Goal: Contribute content: Contribute content

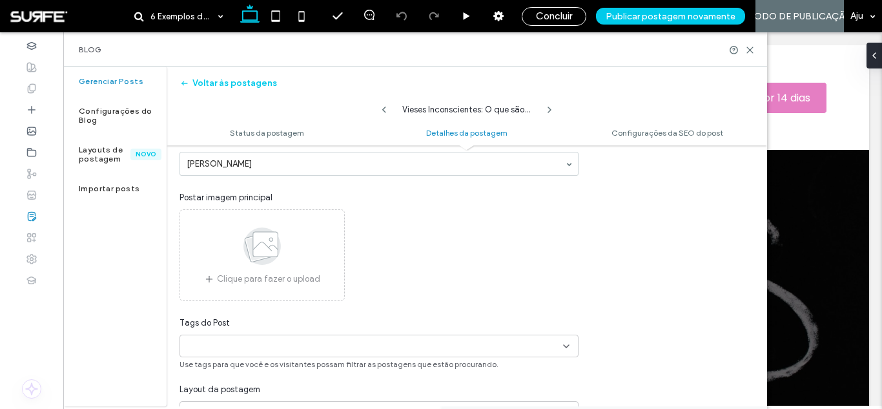
scroll to position [306, 0]
click at [279, 264] on icon at bounding box center [262, 246] width 65 height 43
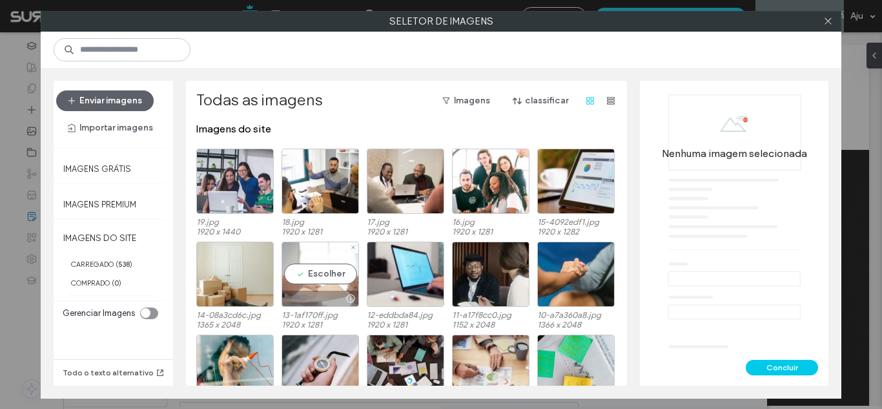
click at [315, 273] on div "Escolher" at bounding box center [319, 273] width 77 height 65
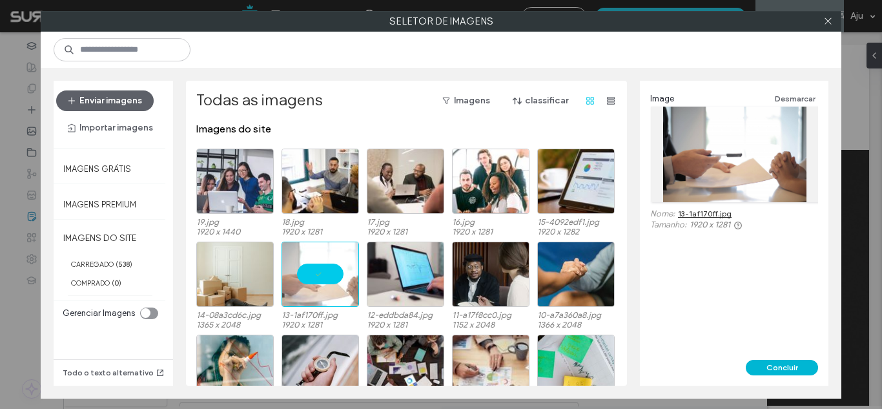
click at [789, 365] on button "Concluir" at bounding box center [781, 366] width 72 height 15
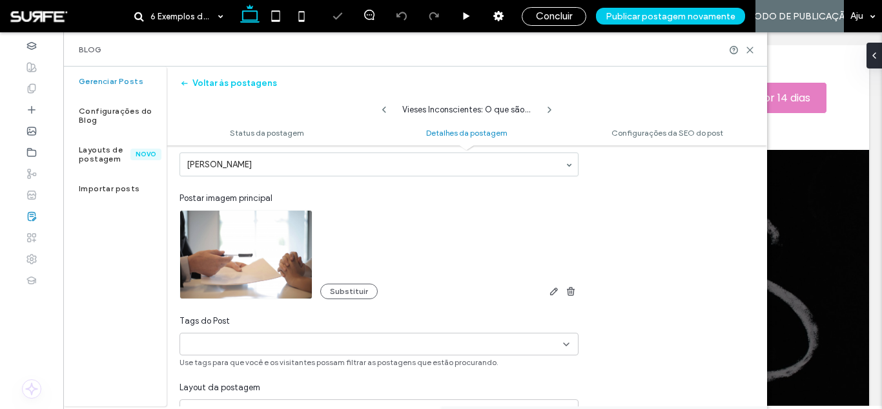
scroll to position [429, 0]
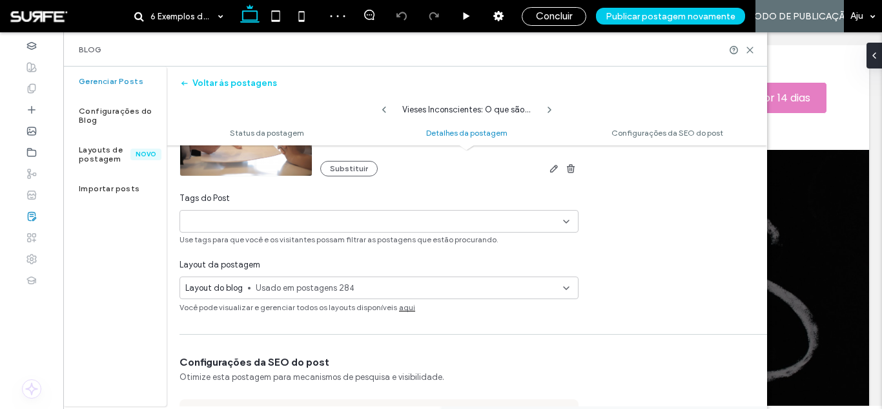
click at [429, 221] on div "+0 +0" at bounding box center [374, 220] width 378 height 21
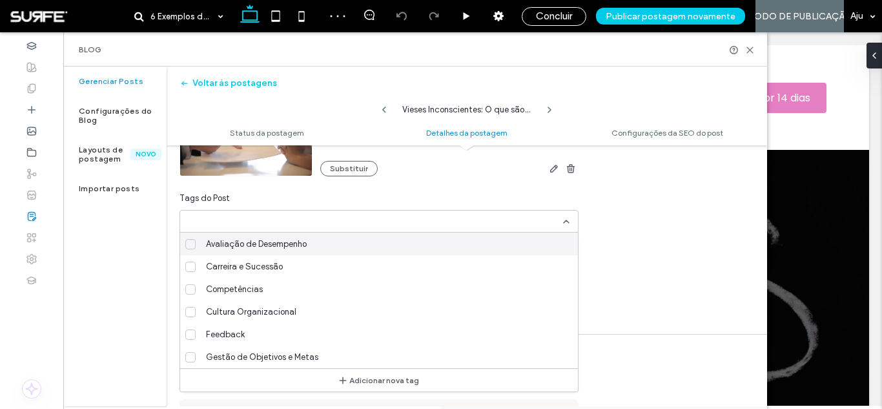
click at [414, 234] on div "Avaliação de Desempenho" at bounding box center [384, 243] width 367 height 23
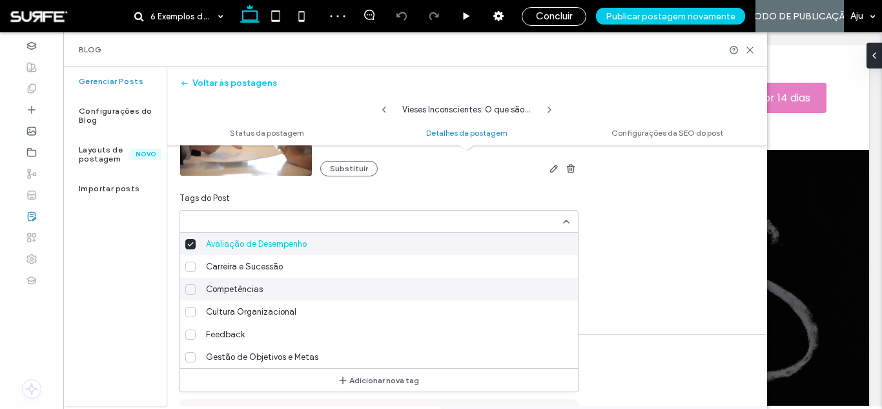
click at [377, 292] on div "Competências" at bounding box center [384, 289] width 367 height 23
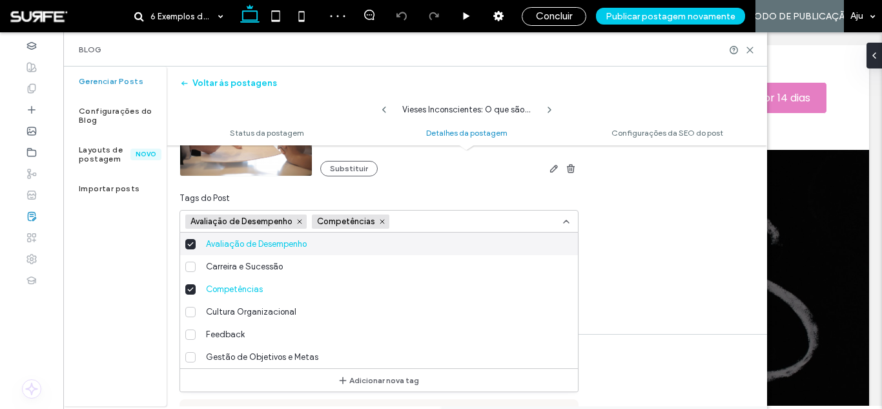
click at [569, 221] on icon at bounding box center [566, 221] width 10 height 10
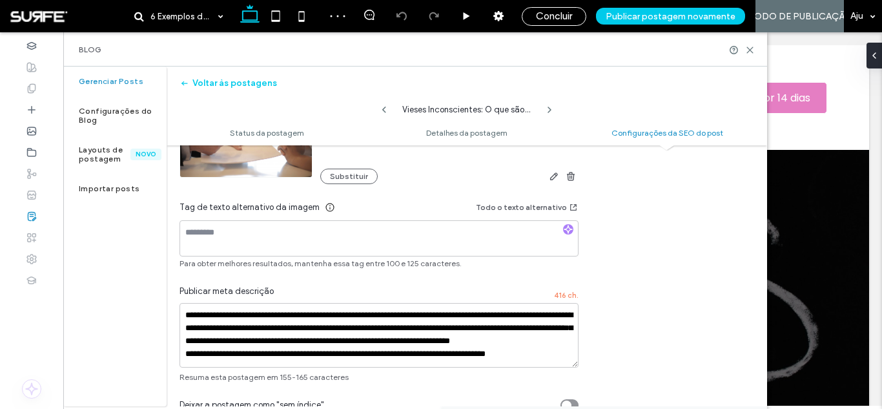
scroll to position [894, 0]
click at [567, 229] on div at bounding box center [568, 229] width 10 height 12
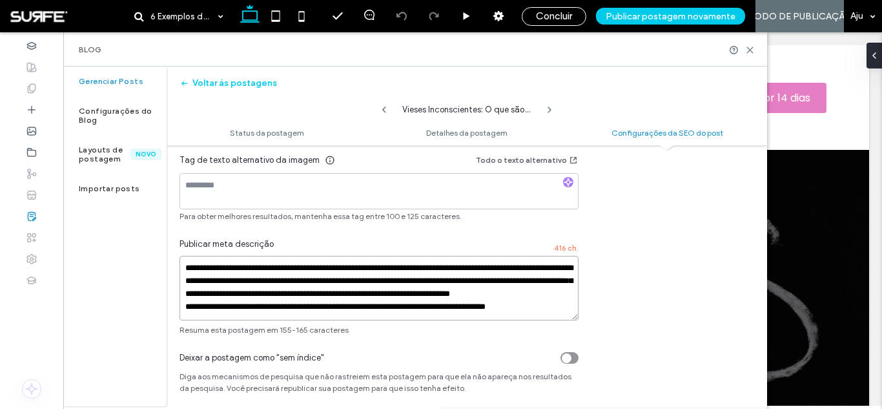
drag, startPoint x: 504, startPoint y: 327, endPoint x: 543, endPoint y: 402, distance: 84.6
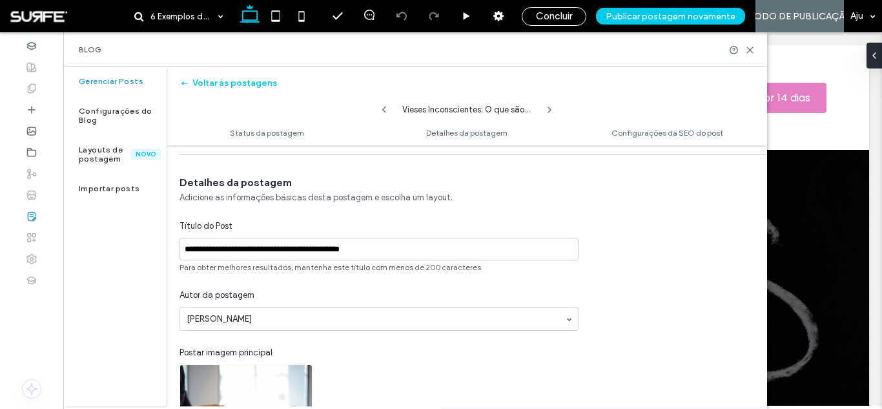
scroll to position [0, 0]
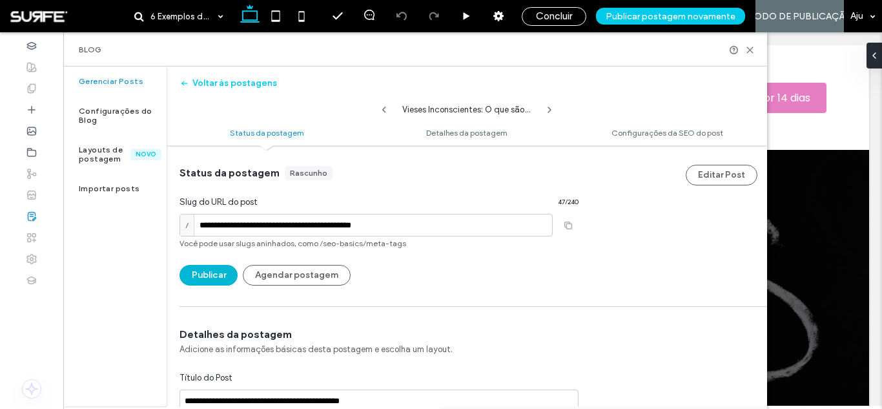
type textarea "**********"
click at [212, 273] on button "Publicar" at bounding box center [208, 275] width 58 height 21
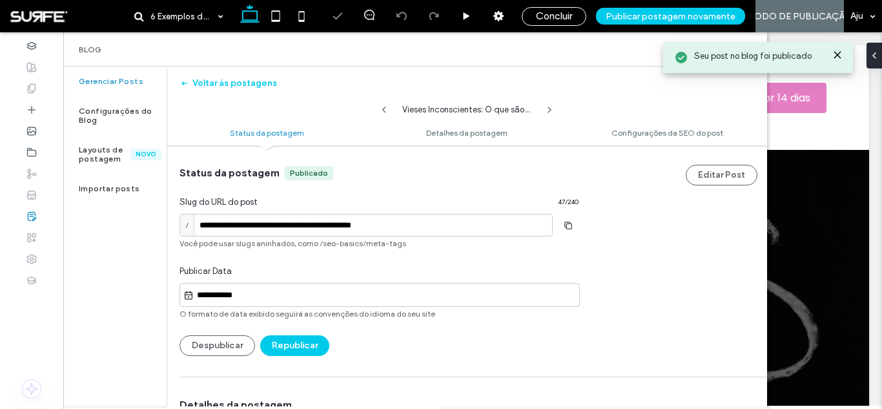
click at [547, 110] on icon at bounding box center [549, 110] width 10 height 10
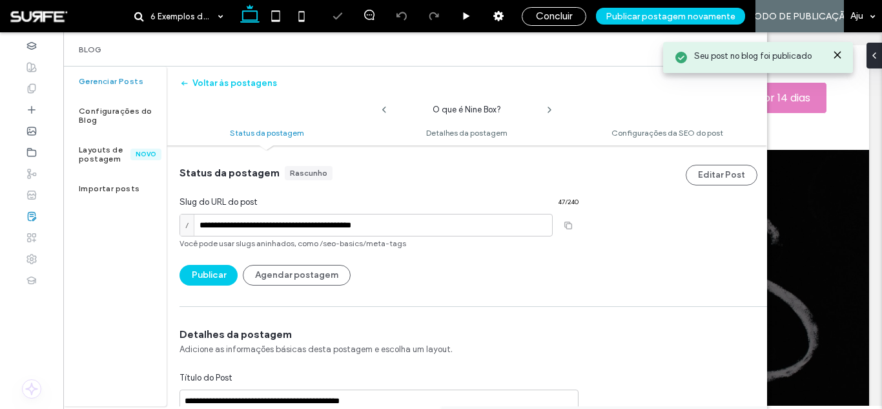
type input "**********"
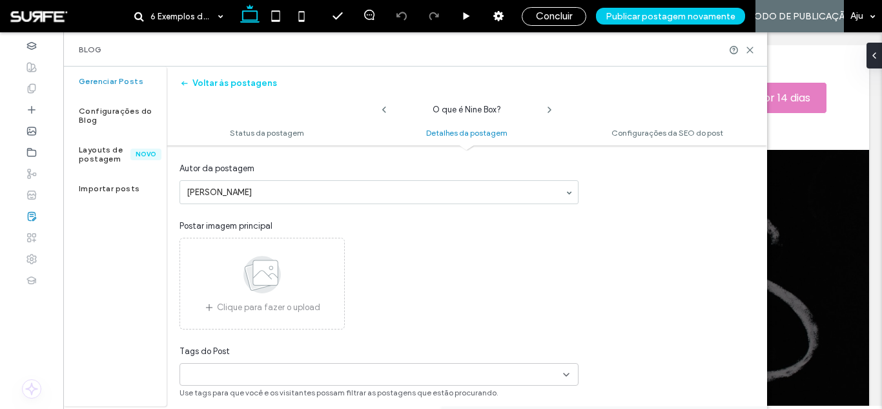
scroll to position [304, 0]
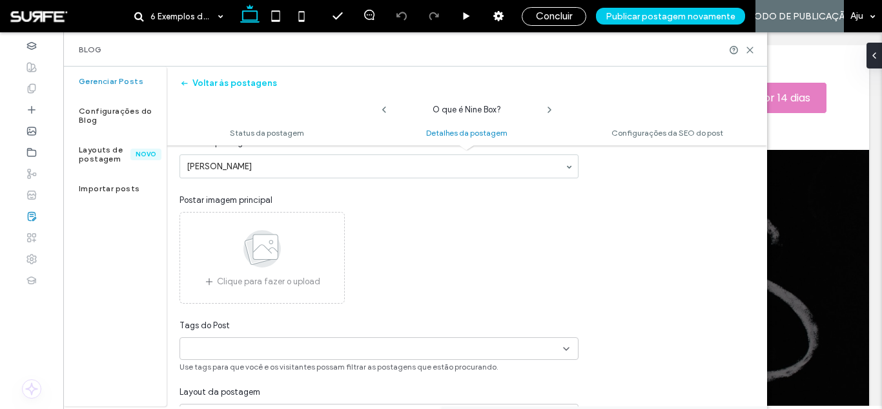
click at [302, 258] on div "Clique para fazer o upload" at bounding box center [261, 258] width 165 height 92
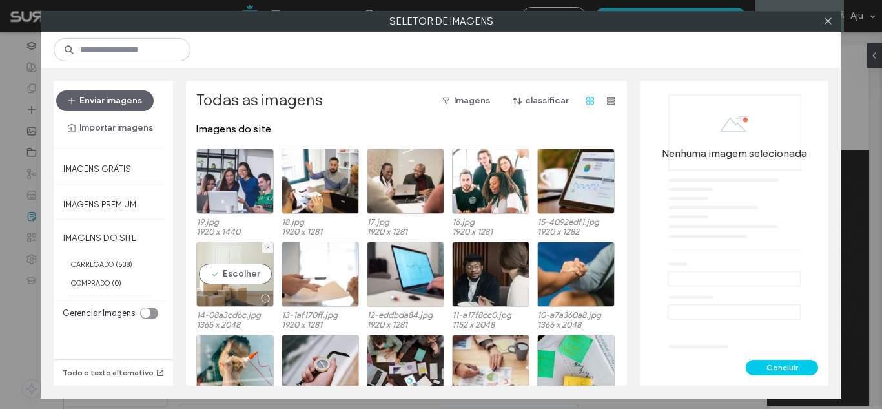
click at [230, 274] on div "Escolher" at bounding box center [234, 273] width 77 height 65
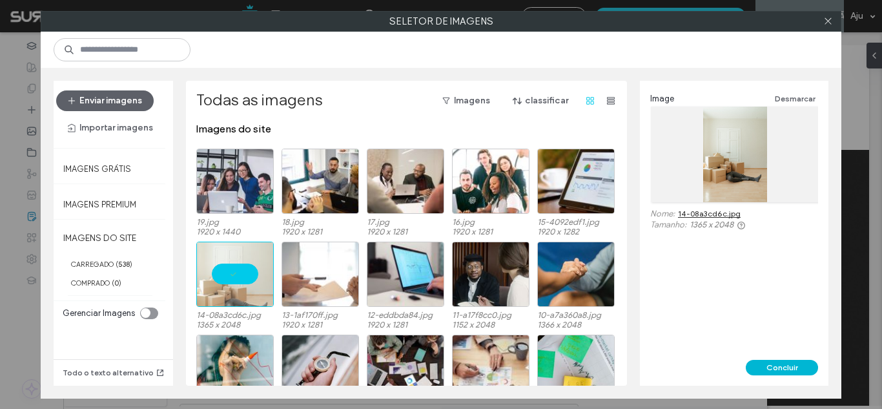
click at [782, 373] on button "Concluir" at bounding box center [781, 366] width 72 height 15
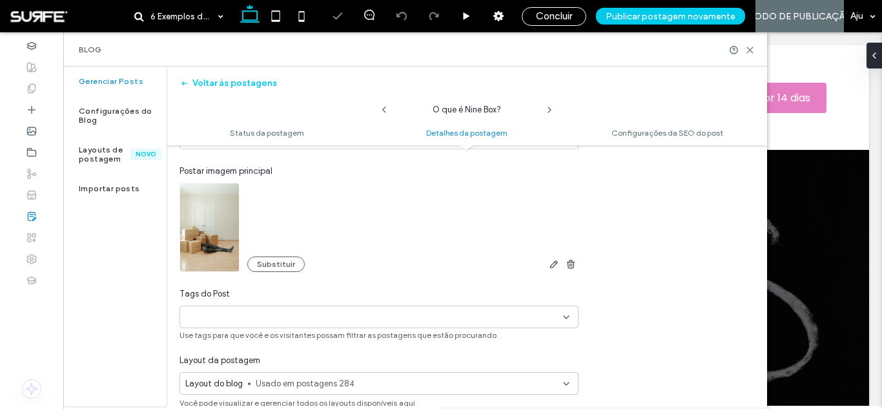
scroll to position [335, 0]
click at [261, 314] on input at bounding box center [229, 315] width 89 height 10
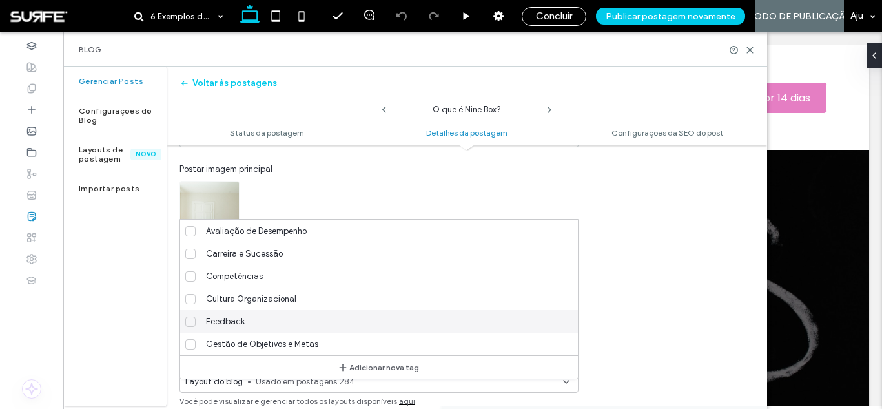
scroll to position [441, 0]
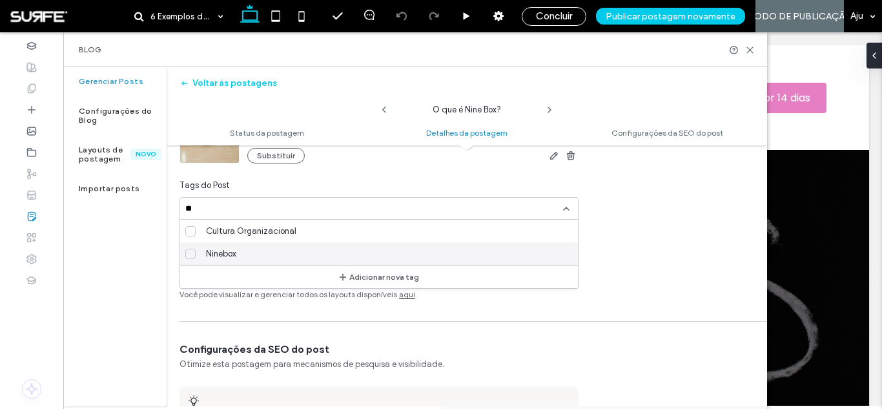
click at [250, 250] on div "Ninebox" at bounding box center [384, 253] width 367 height 23
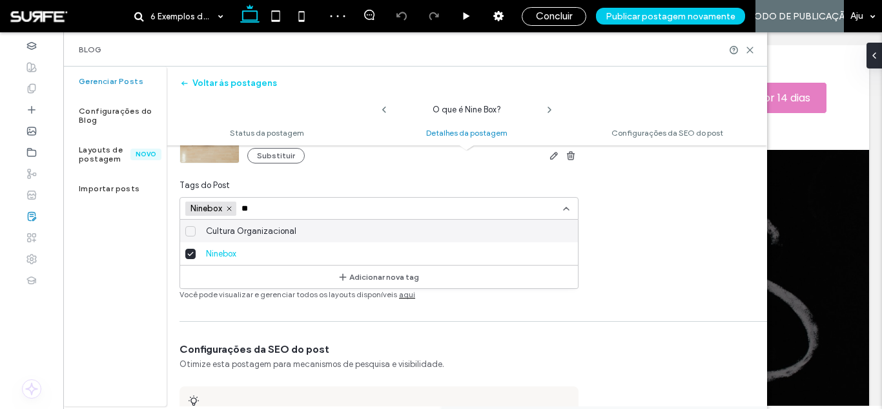
click at [444, 200] on div "Ninebox +0 Ninebox +0 **" at bounding box center [374, 207] width 378 height 21
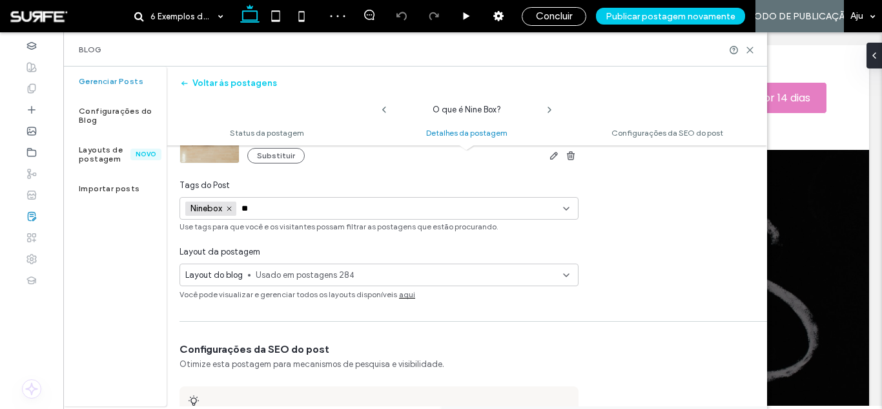
click at [410, 209] on div "Ninebox +0 Ninebox +0 **" at bounding box center [374, 207] width 378 height 21
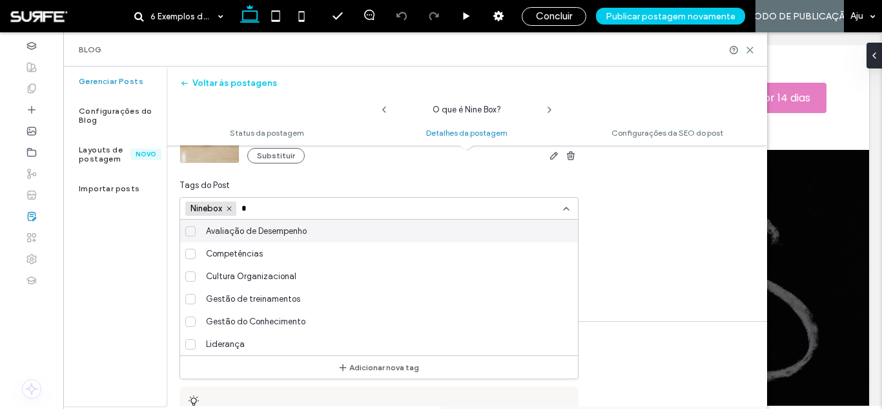
type input "*"
click at [609, 318] on div "**********" at bounding box center [467, 308] width 600 height 1209
click at [503, 207] on div "Ninebox +0 Ninebox +0 *" at bounding box center [374, 207] width 378 height 21
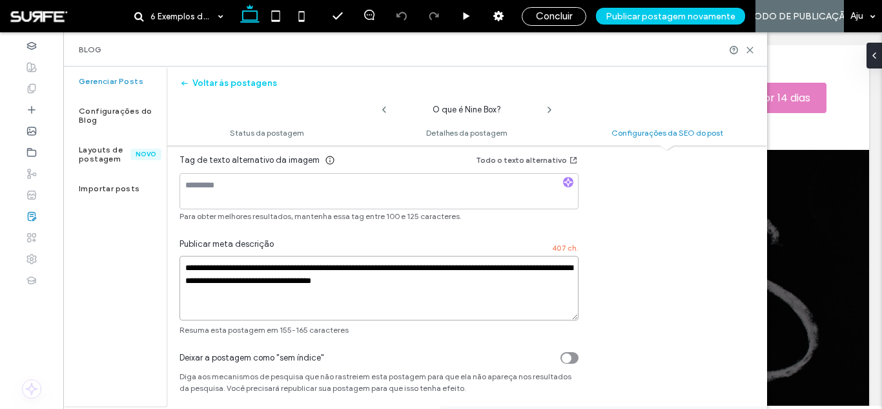
scroll to position [25, 0]
drag, startPoint x: 472, startPoint y: 283, endPoint x: 537, endPoint y: 366, distance: 104.8
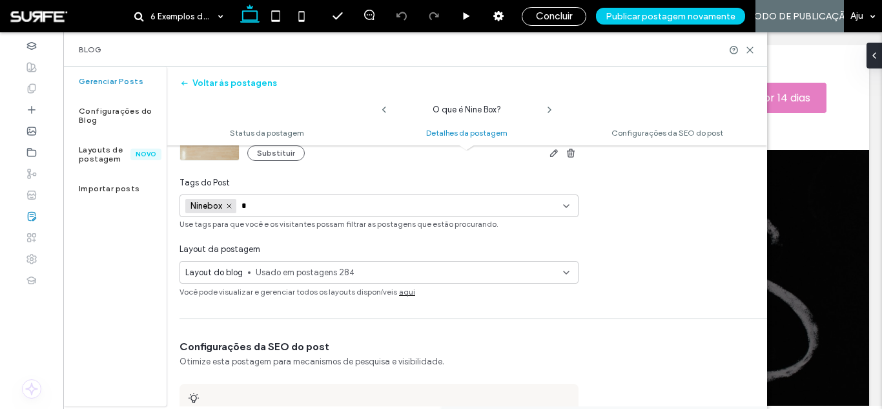
scroll to position [0, 0]
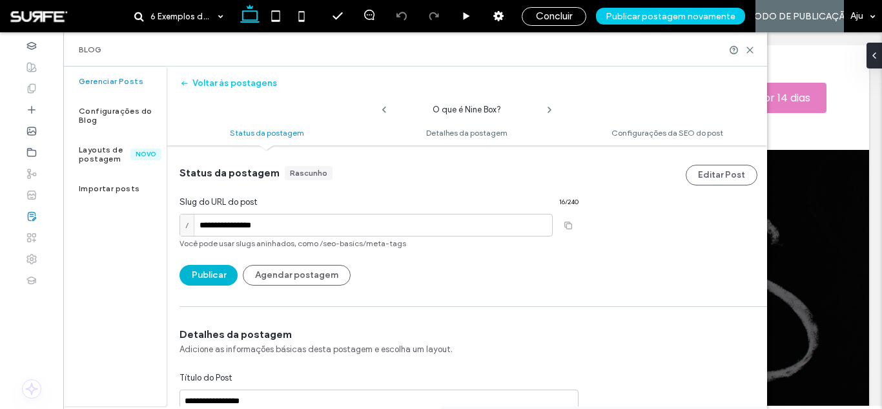
type textarea "**********"
click at [216, 272] on button "Publicar" at bounding box center [208, 275] width 58 height 21
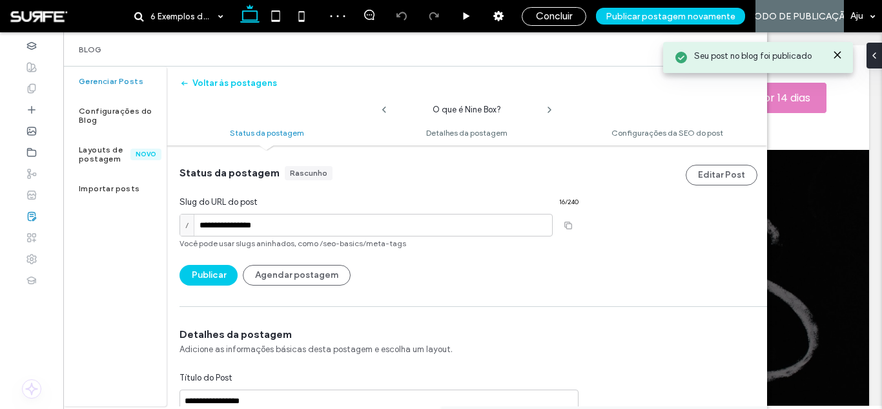
click at [550, 109] on use at bounding box center [549, 109] width 3 height 5
type input "**********"
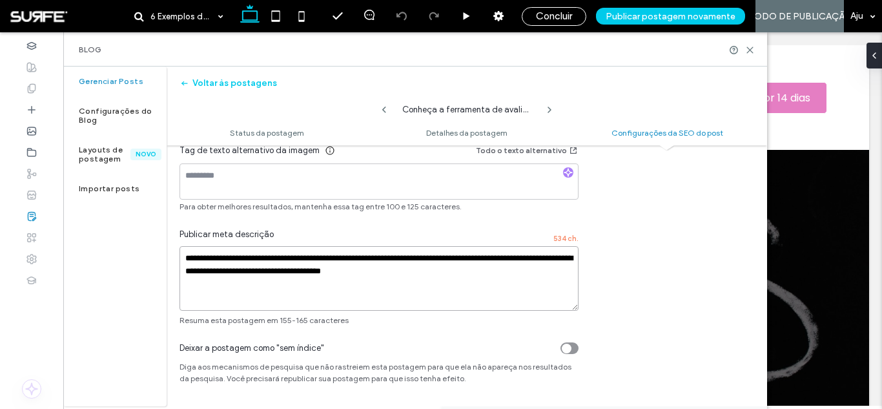
scroll to position [50, 0]
drag, startPoint x: 505, startPoint y: 276, endPoint x: 587, endPoint y: 351, distance: 111.5
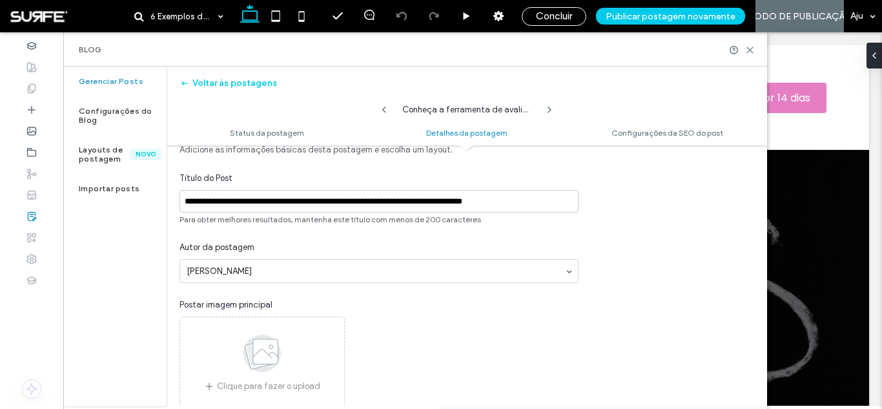
scroll to position [200, 0]
type textarea "**********"
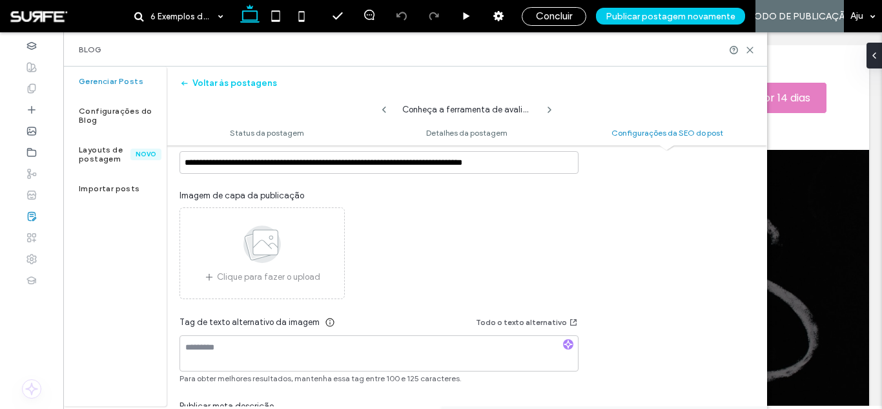
scroll to position [770, 0]
click at [283, 261] on icon at bounding box center [262, 244] width 65 height 43
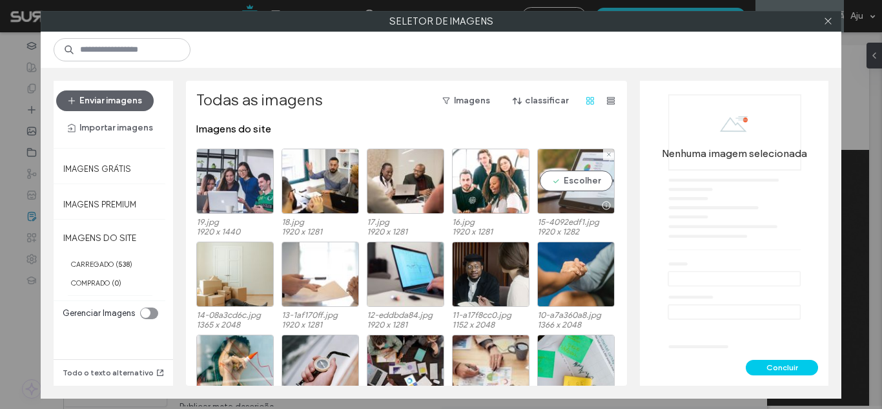
click at [547, 183] on div "Escolher" at bounding box center [575, 180] width 77 height 65
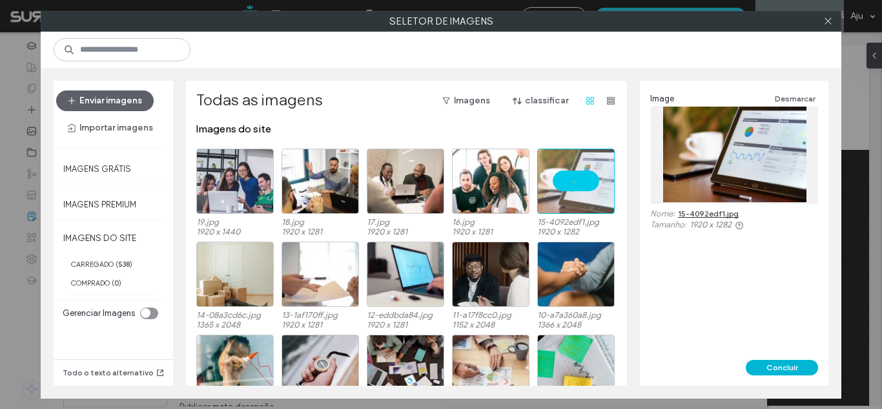
click at [774, 364] on button "Concluir" at bounding box center [781, 366] width 72 height 15
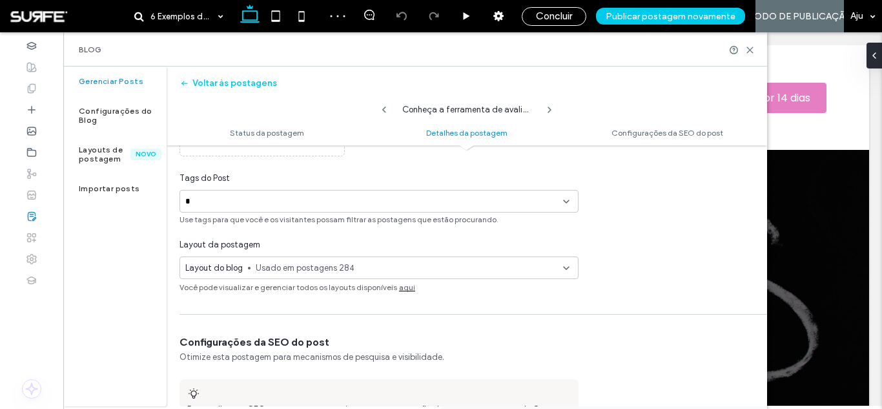
scroll to position [300, 0]
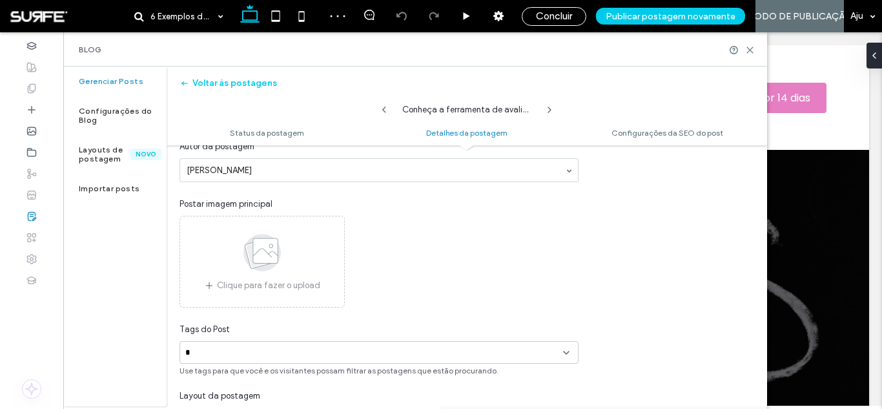
click at [268, 257] on use at bounding box center [261, 252] width 37 height 37
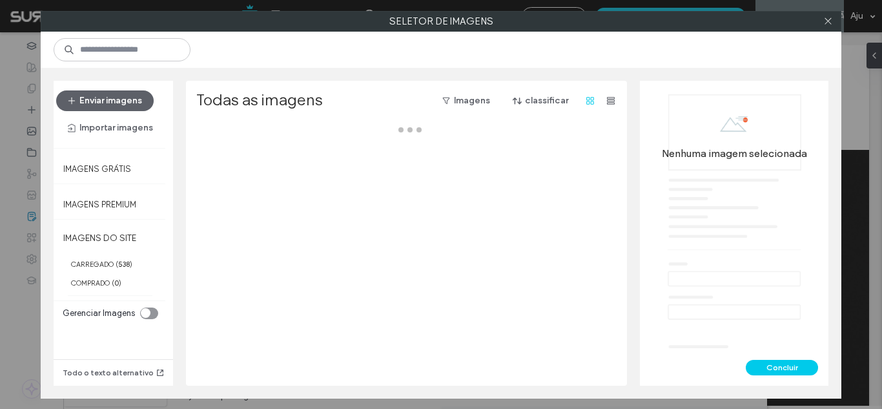
scroll to position [287, 0]
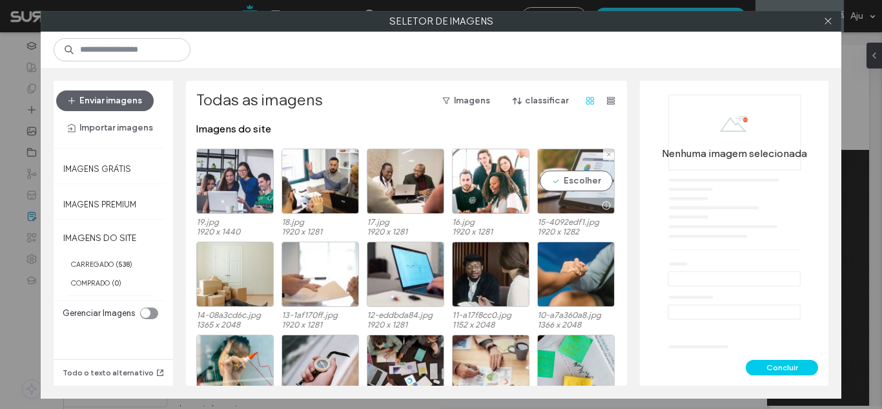
click at [559, 178] on div "Escolher" at bounding box center [575, 180] width 77 height 65
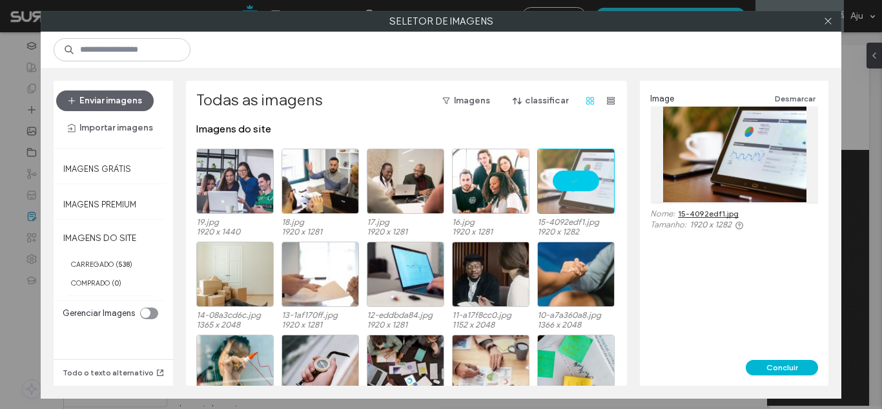
click at [775, 364] on button "Concluir" at bounding box center [781, 366] width 72 height 15
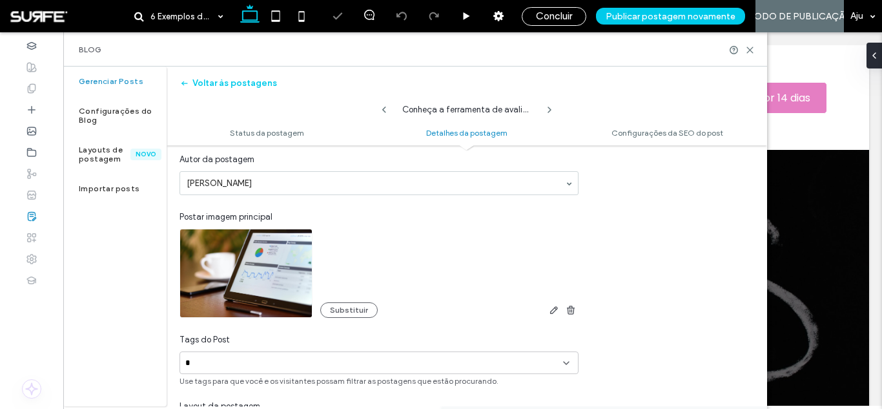
scroll to position [454, 0]
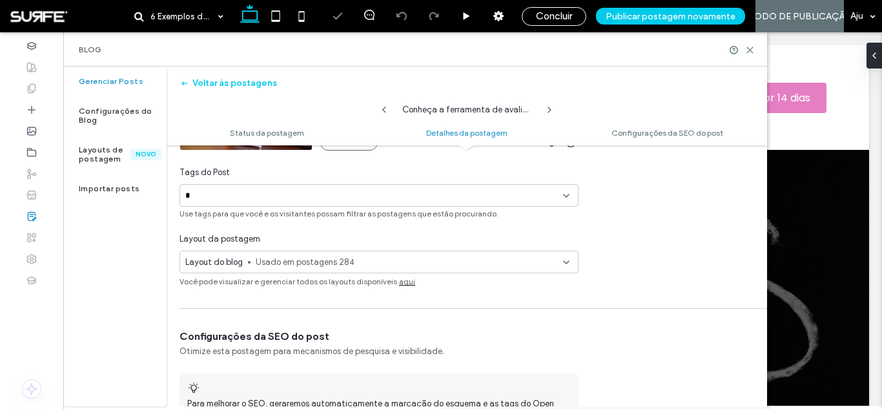
click at [343, 196] on div "+0 +0 *" at bounding box center [374, 195] width 378 height 21
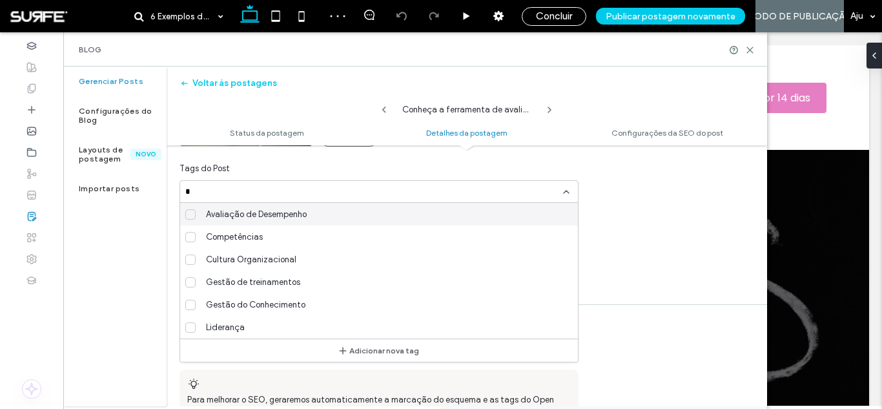
click at [305, 209] on span "Avaliação de Desempenho" at bounding box center [256, 214] width 101 height 13
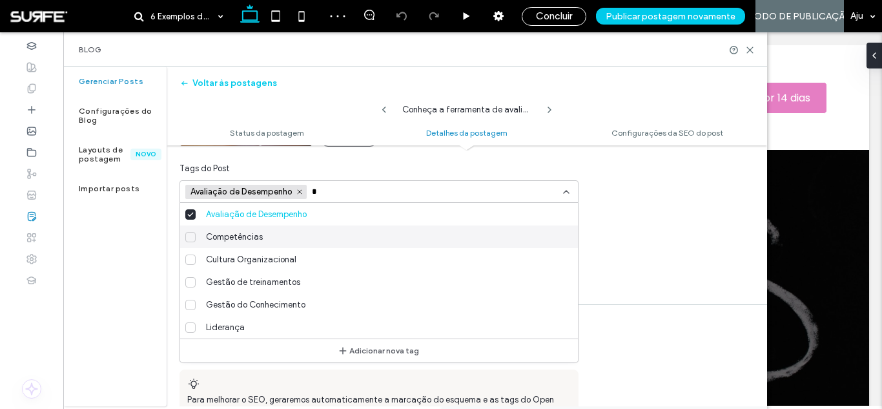
click at [281, 240] on div "Competências" at bounding box center [384, 236] width 367 height 23
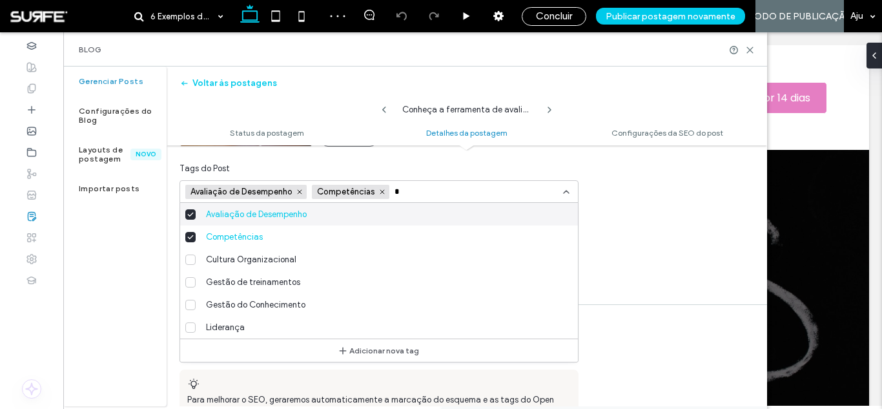
click at [441, 189] on input "*" at bounding box center [438, 192] width 89 height 10
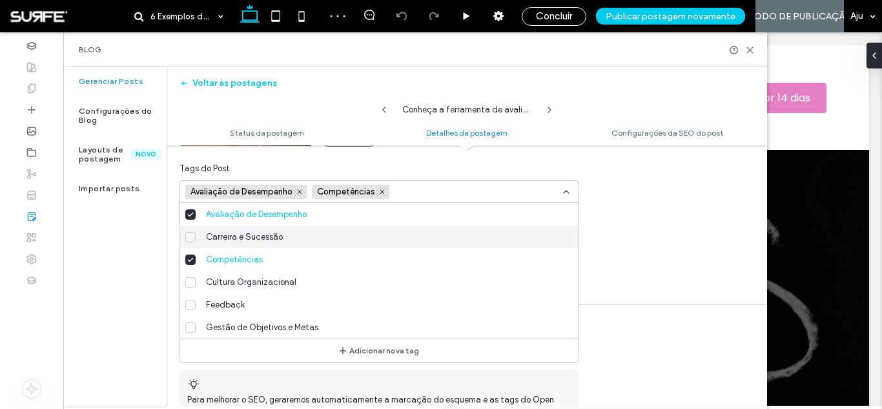
click at [643, 253] on div "**********" at bounding box center [467, 291] width 600 height 1209
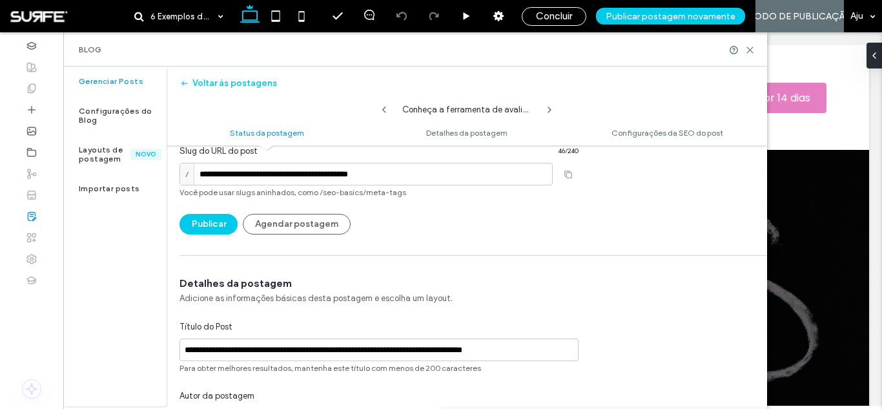
scroll to position [0, 0]
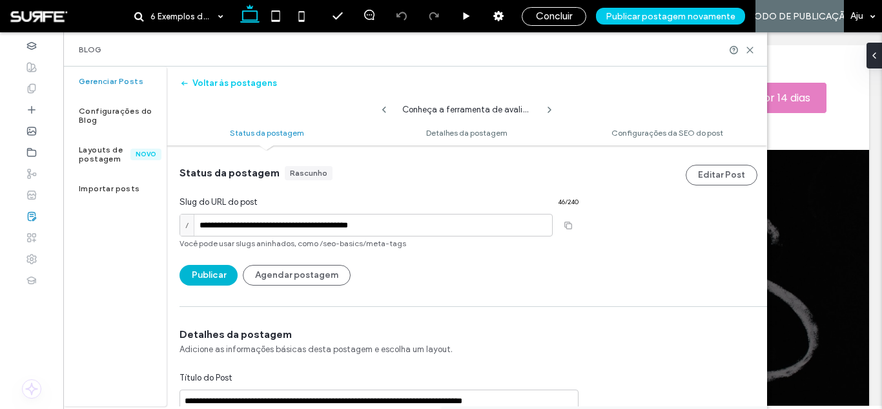
click at [207, 278] on button "Publicar" at bounding box center [208, 275] width 58 height 21
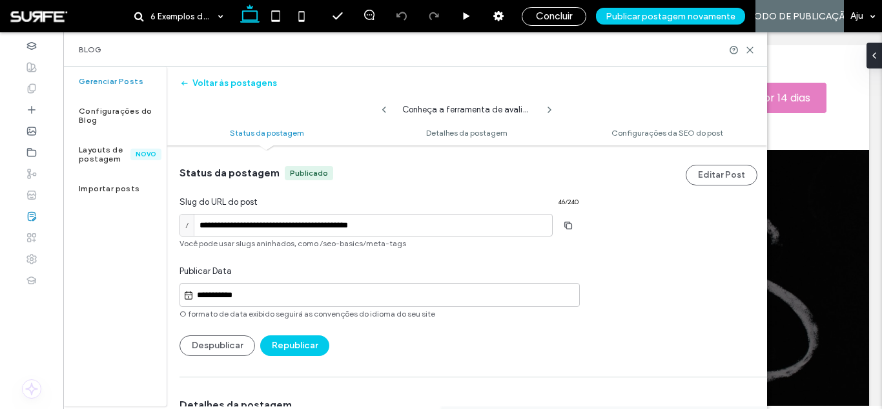
click at [548, 110] on icon at bounding box center [549, 110] width 10 height 10
type input "**********"
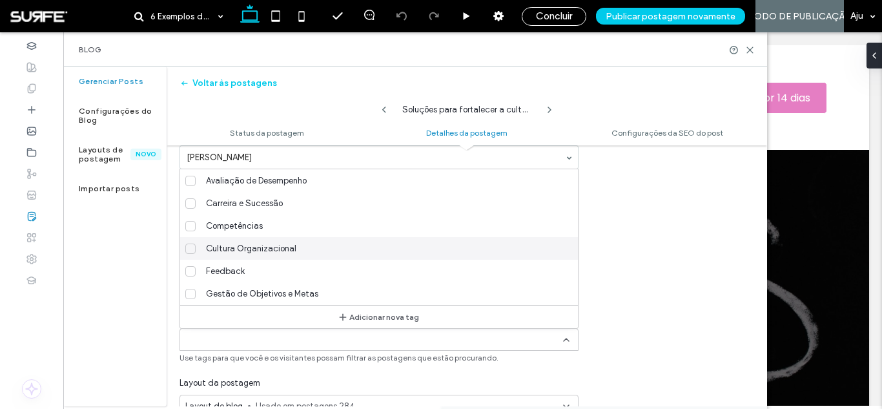
click at [287, 242] on span "Cultura Organizacional" at bounding box center [251, 248] width 90 height 13
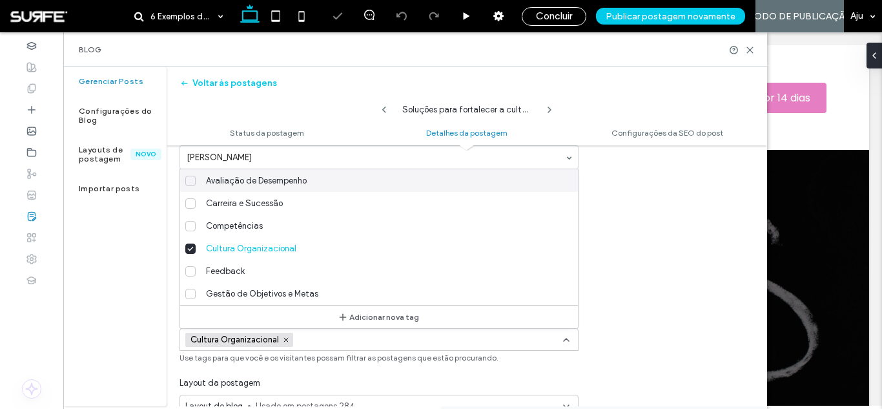
click at [434, 338] on div "Cultura Organizacional +0 Cultura Organizacional +0" at bounding box center [374, 338] width 378 height 21
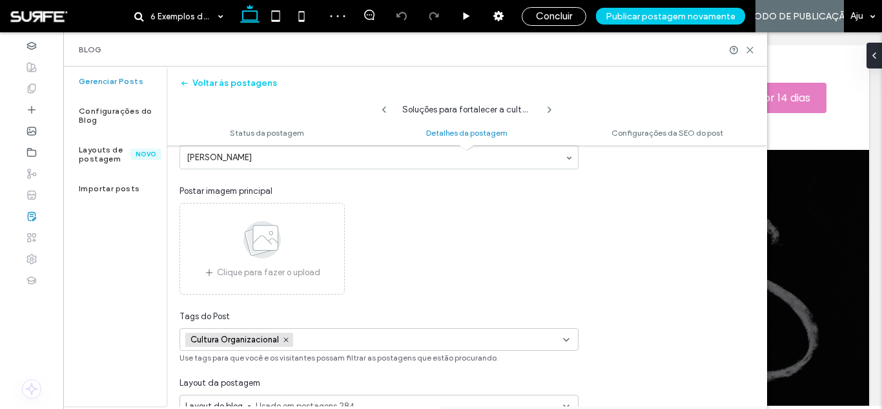
click at [415, 332] on div "Cultura Organizacional +0 Cultura Organizacional +0" at bounding box center [374, 338] width 378 height 21
type input "**********"
click at [361, 316] on button "Adicionar nova tag" at bounding box center [379, 316] width 98 height 15
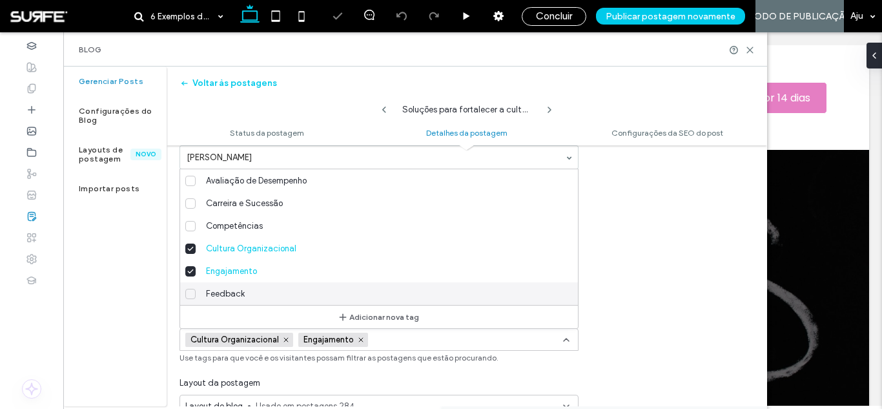
click at [569, 334] on icon at bounding box center [566, 339] width 10 height 10
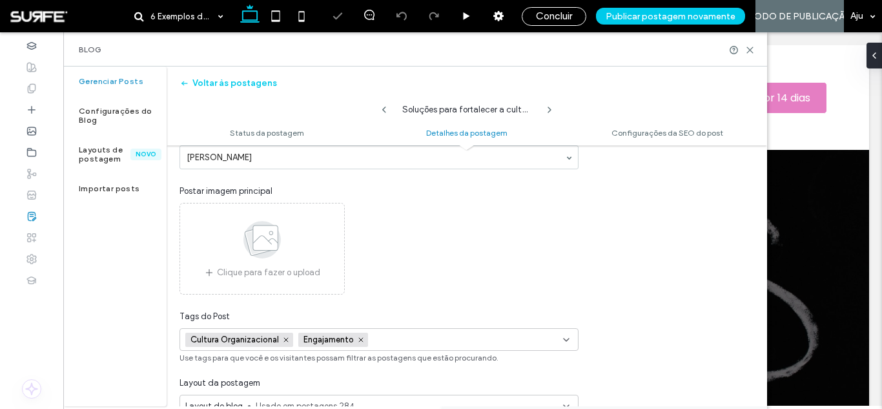
click at [263, 254] on use at bounding box center [261, 239] width 37 height 37
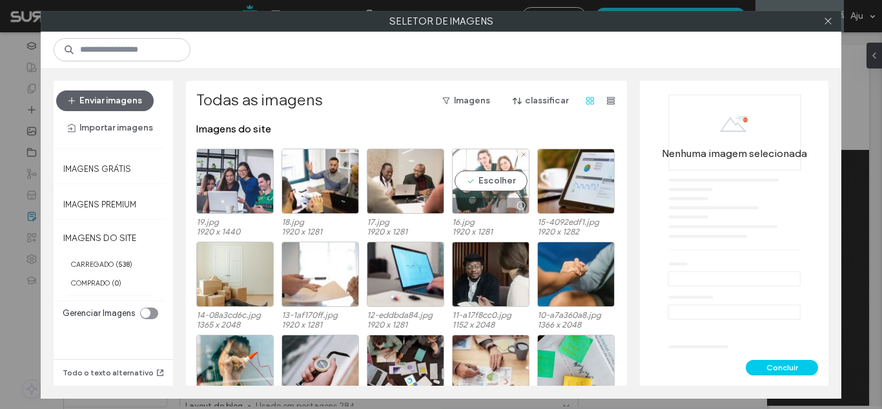
click at [479, 184] on div "Escolher" at bounding box center [490, 180] width 77 height 65
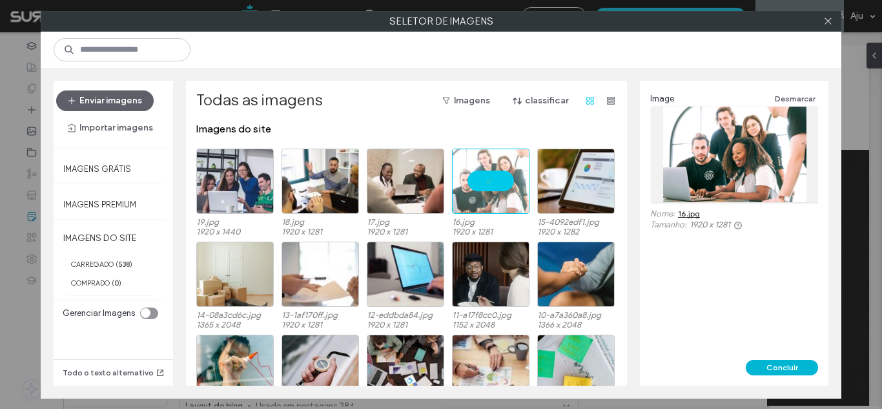
click at [773, 366] on button "Concluir" at bounding box center [781, 366] width 72 height 15
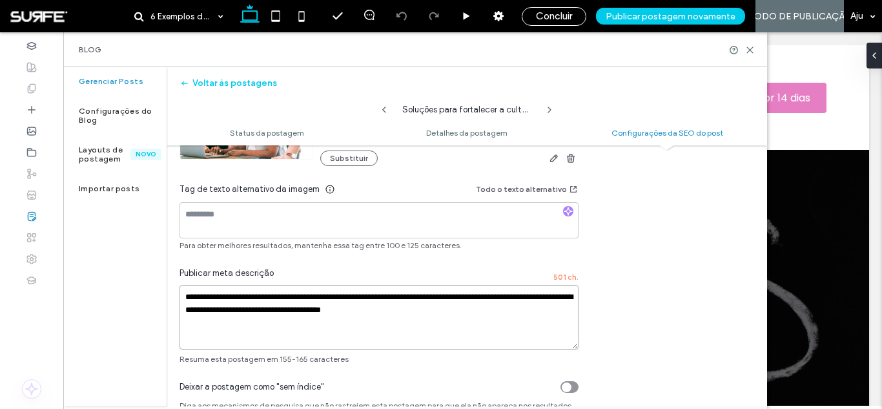
scroll to position [37, 0]
drag, startPoint x: 500, startPoint y: 309, endPoint x: 564, endPoint y: 374, distance: 91.3
type textarea "**********"
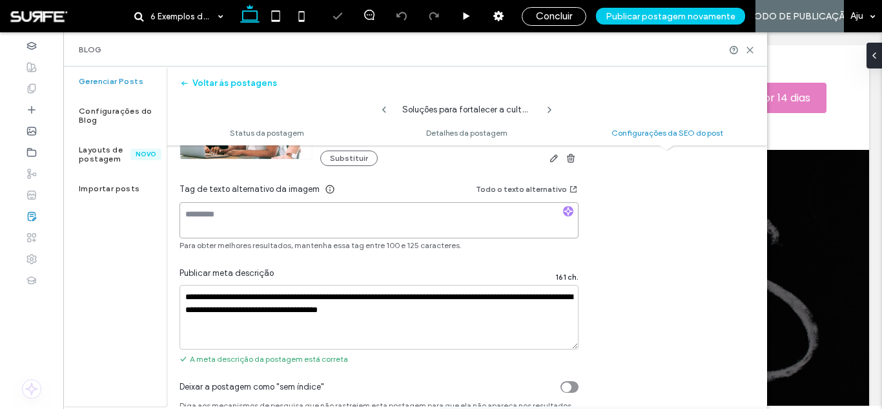
click at [393, 203] on textarea at bounding box center [378, 220] width 399 height 36
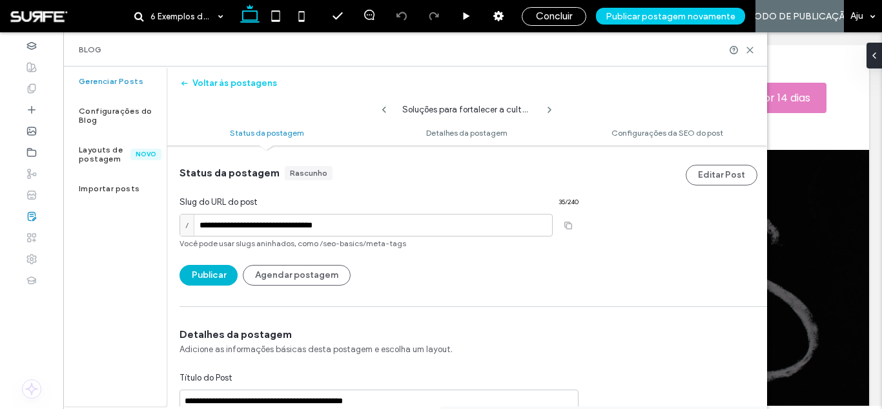
click at [219, 272] on button "Publicar" at bounding box center [208, 275] width 58 height 21
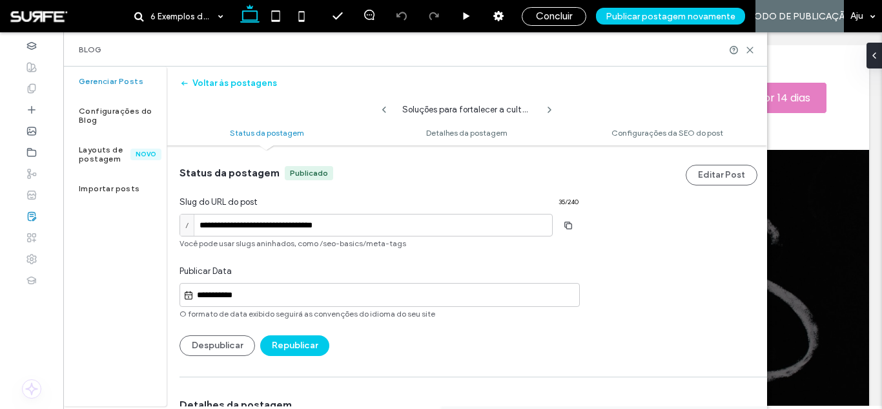
click at [549, 110] on icon at bounding box center [549, 110] width 10 height 10
type input "**********"
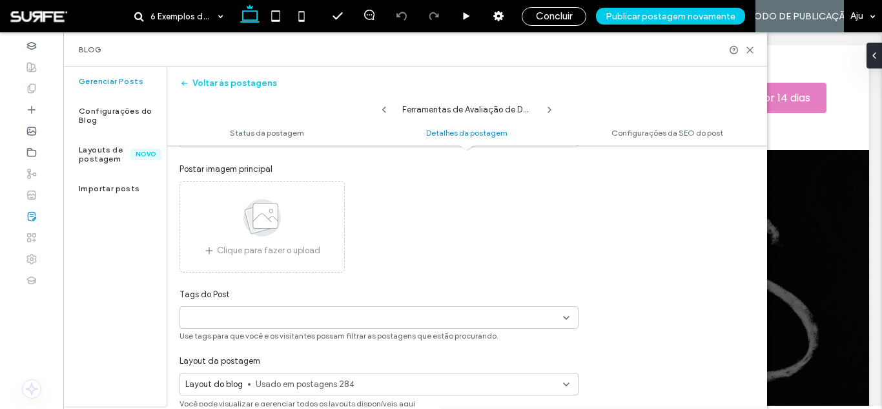
scroll to position [336, 0]
click at [268, 213] on use at bounding box center [261, 216] width 37 height 37
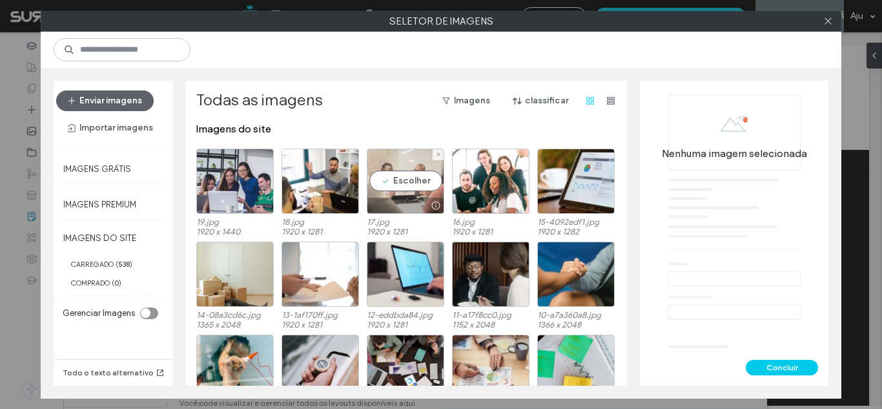
click at [393, 179] on div "Escolher" at bounding box center [405, 180] width 77 height 65
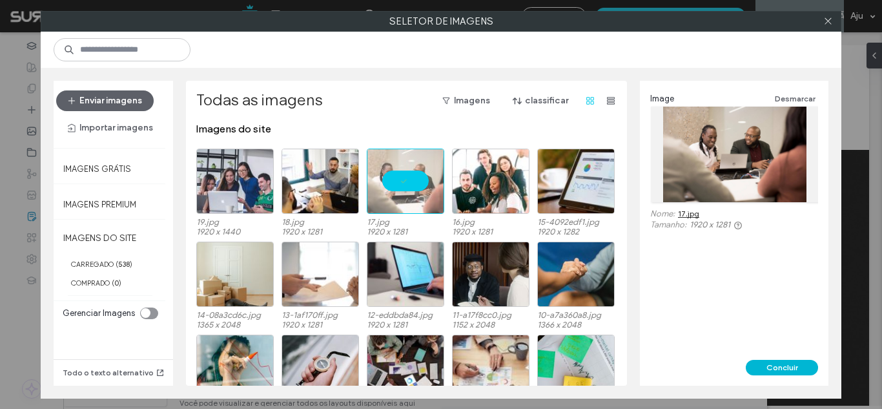
click at [771, 372] on button "Concluir" at bounding box center [781, 366] width 72 height 15
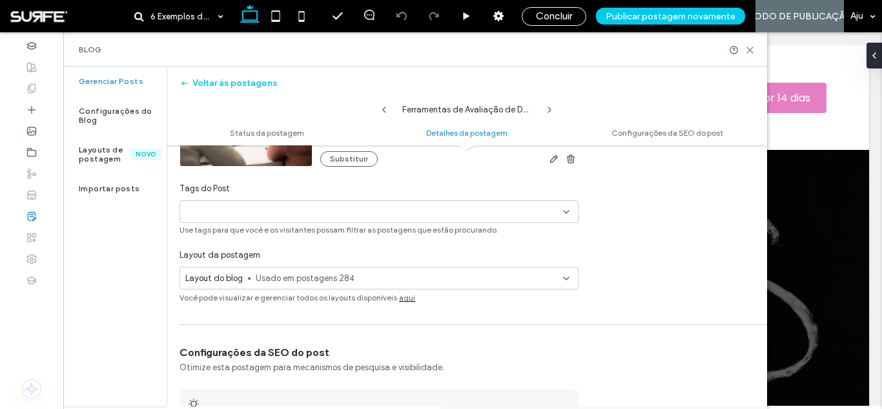
scroll to position [432, 0]
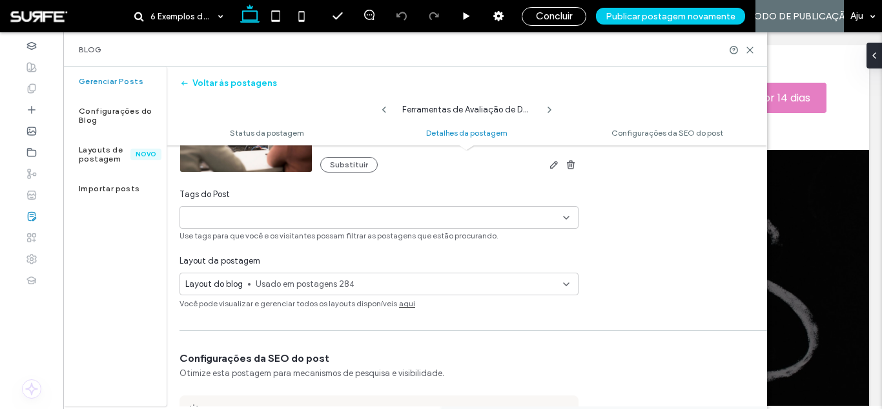
click at [321, 214] on div "+0 +0" at bounding box center [374, 217] width 378 height 21
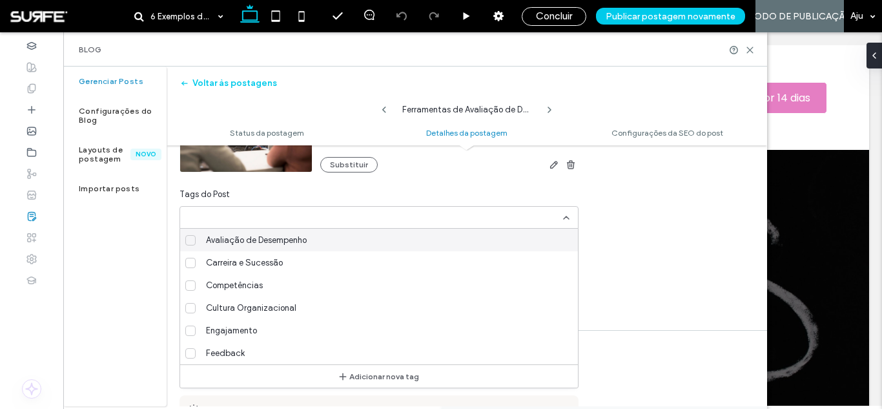
click at [321, 240] on div "Avaliação de Desempenho" at bounding box center [384, 239] width 367 height 23
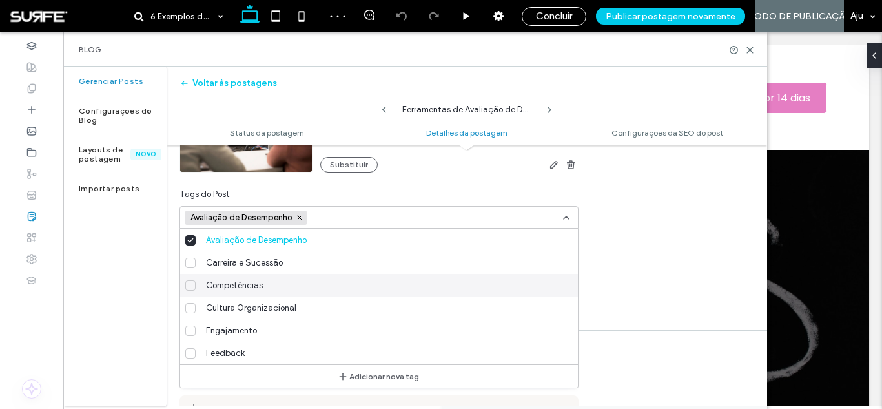
click at [322, 290] on div "Competências" at bounding box center [384, 285] width 367 height 23
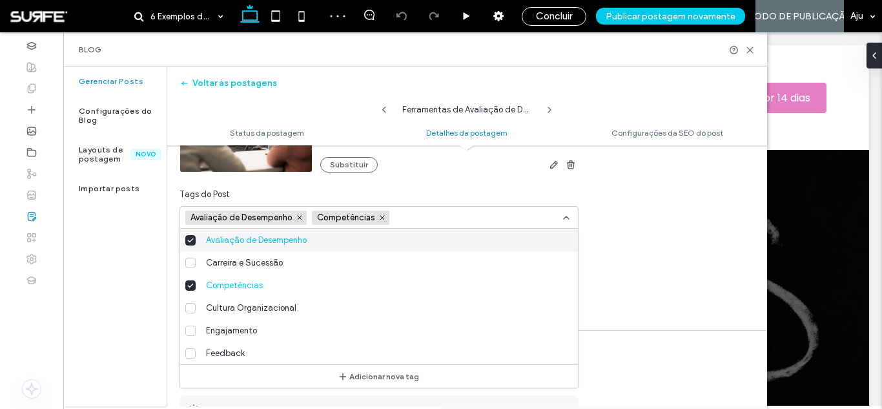
click at [687, 265] on div "**********" at bounding box center [467, 317] width 600 height 1209
click at [569, 219] on use at bounding box center [565, 217] width 5 height 3
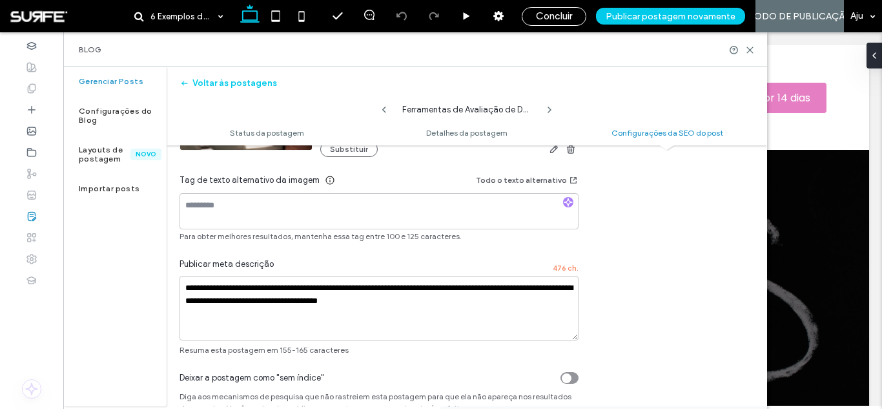
scroll to position [921, 0]
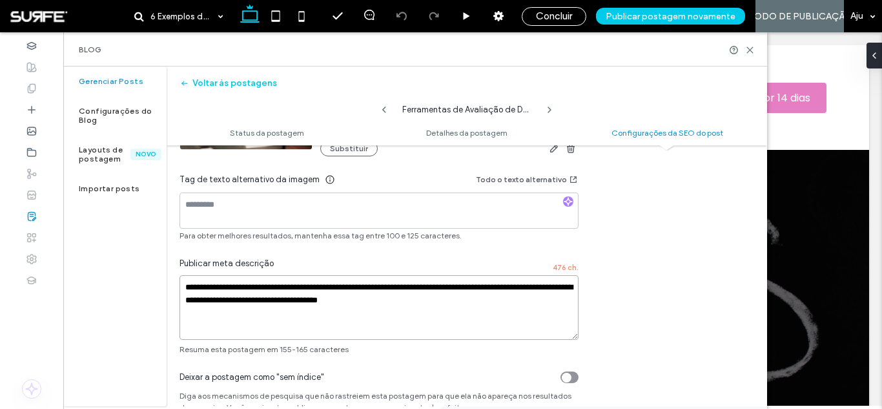
click at [493, 298] on textarea "**********" at bounding box center [378, 307] width 399 height 65
drag, startPoint x: 490, startPoint y: 296, endPoint x: 576, endPoint y: 372, distance: 113.8
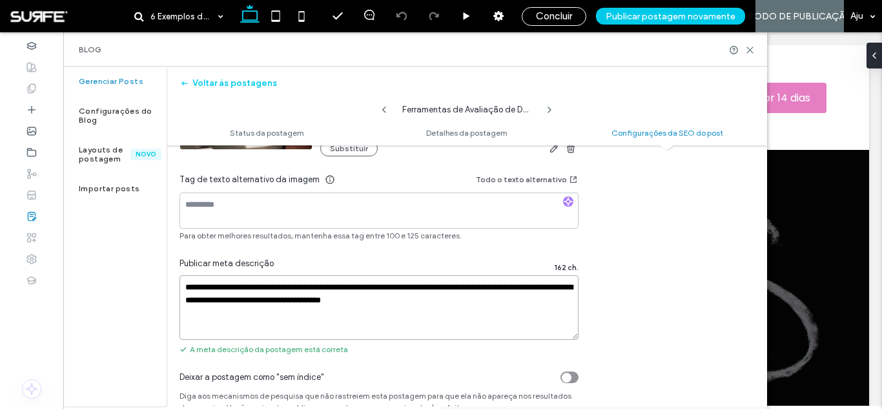
type textarea "**********"
click at [345, 205] on textarea at bounding box center [378, 210] width 399 height 36
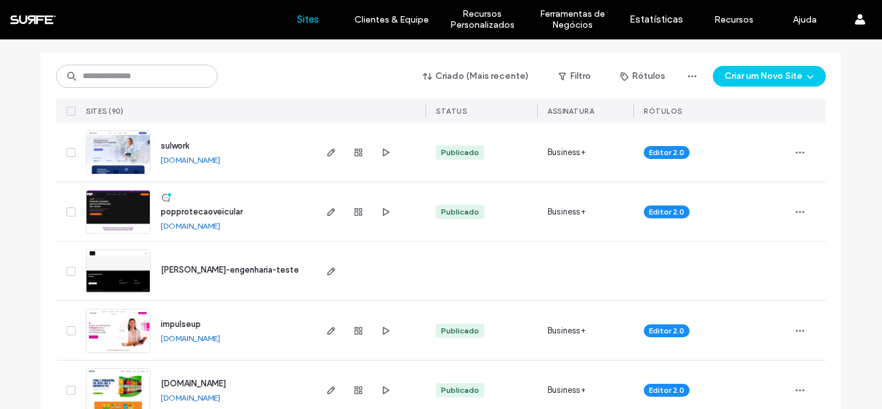
scroll to position [134, 0]
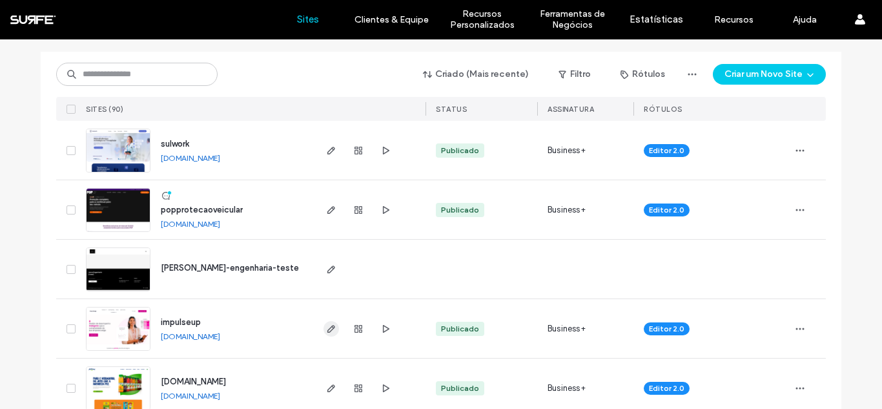
click at [329, 331] on icon "button" at bounding box center [331, 328] width 10 height 10
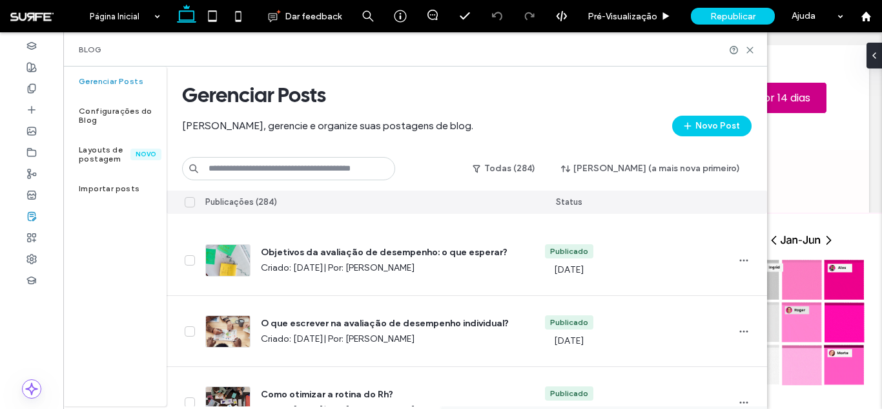
scroll to position [5138, 0]
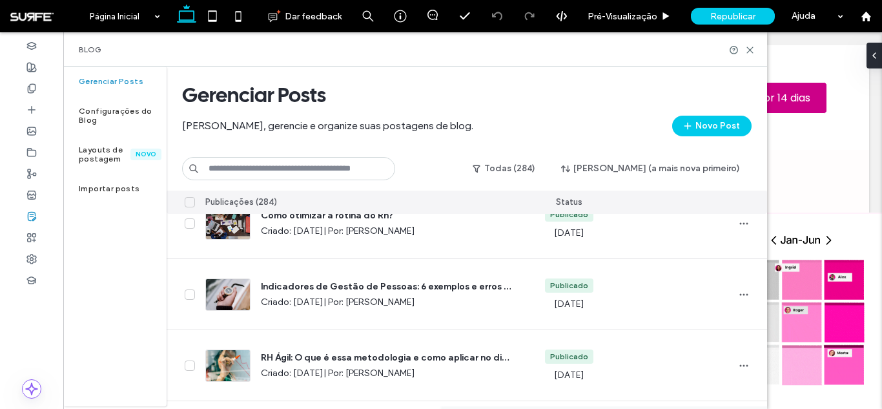
click at [192, 203] on icon at bounding box center [190, 201] width 6 height 5
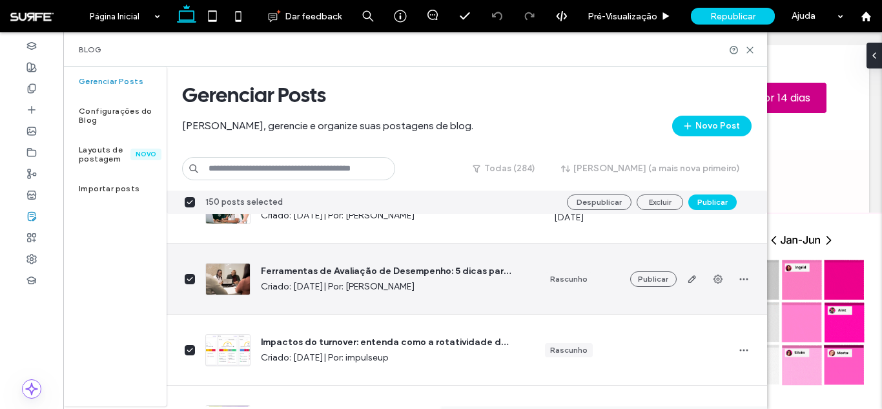
scroll to position [5813, 0]
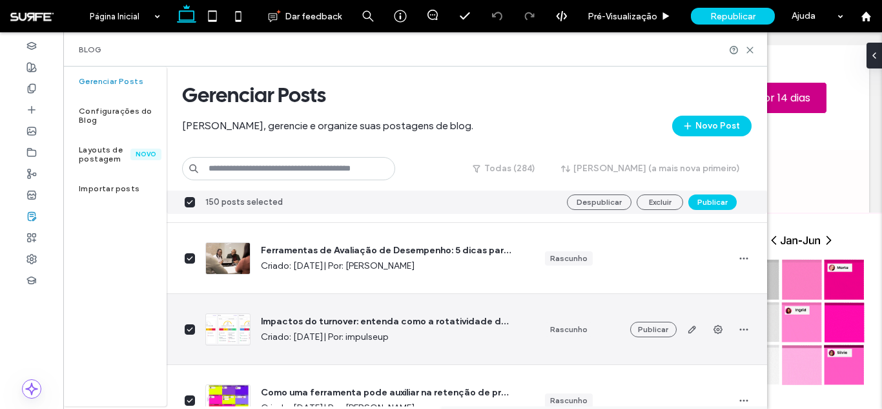
click at [189, 332] on span at bounding box center [190, 329] width 10 height 10
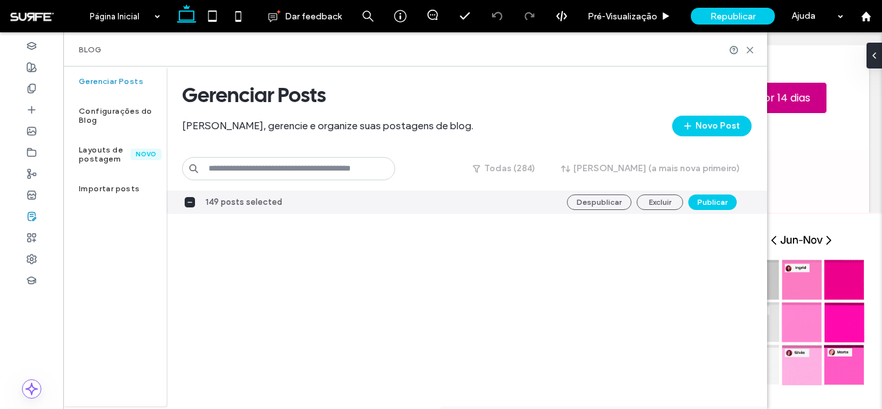
scroll to position [10462, 0]
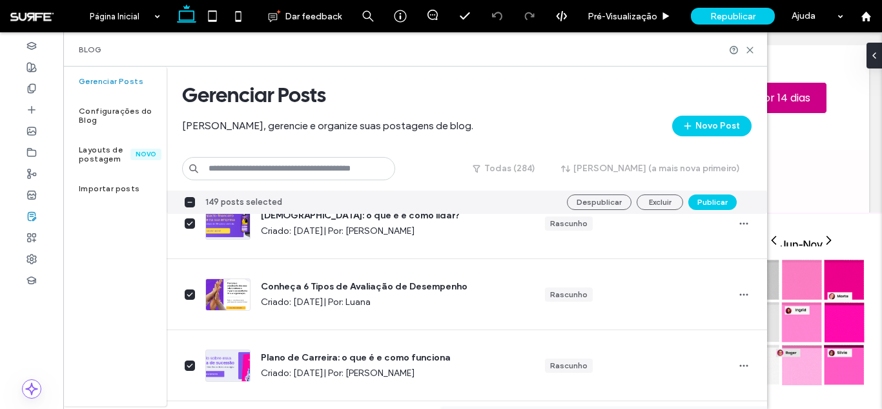
click at [190, 203] on span at bounding box center [190, 202] width 10 height 10
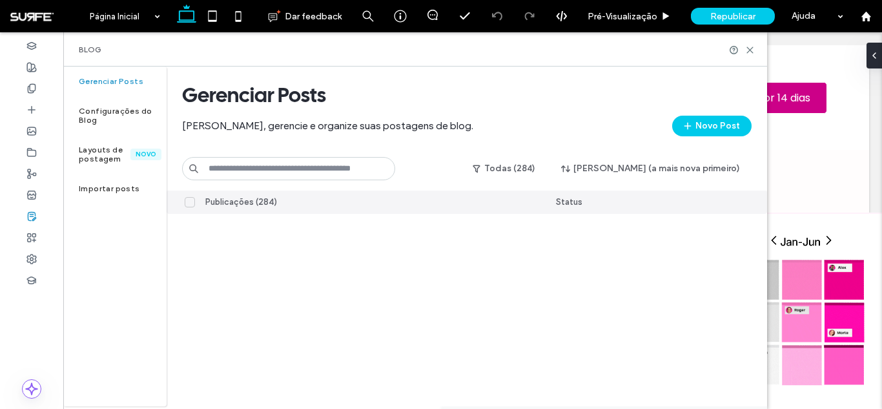
scroll to position [15786, 0]
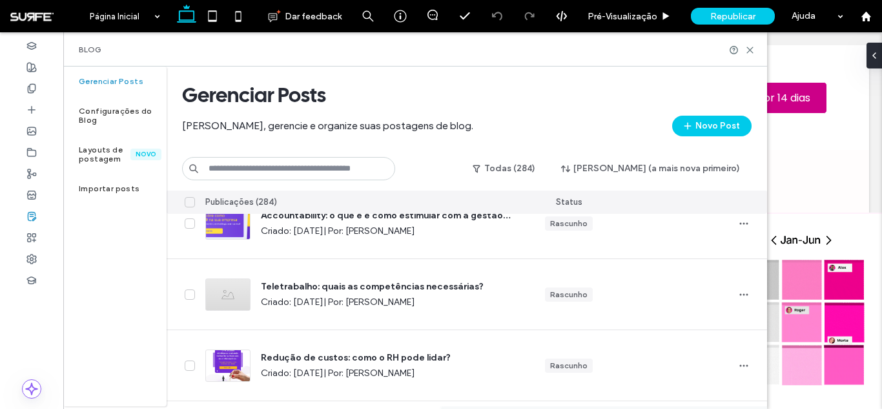
click at [190, 207] on div at bounding box center [181, 202] width 28 height 24
click at [190, 203] on icon at bounding box center [190, 201] width 6 height 5
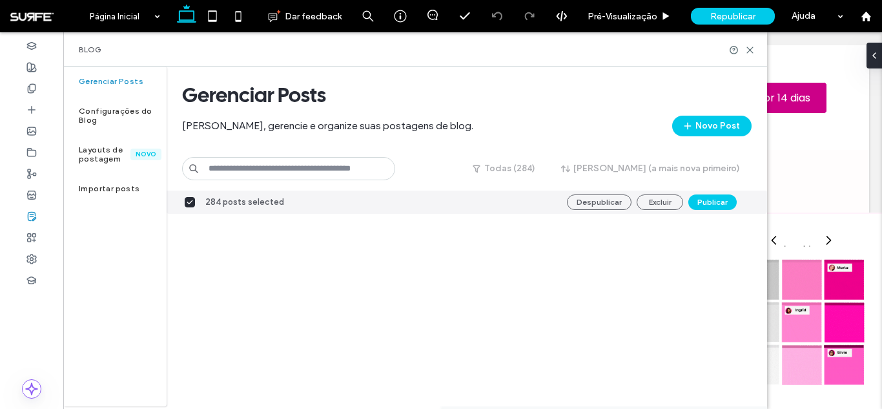
scroll to position [19974, 0]
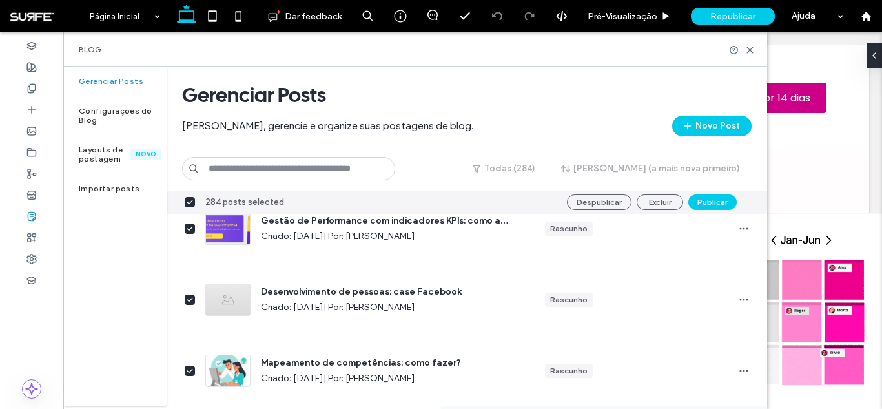
click at [191, 199] on icon at bounding box center [190, 201] width 6 height 5
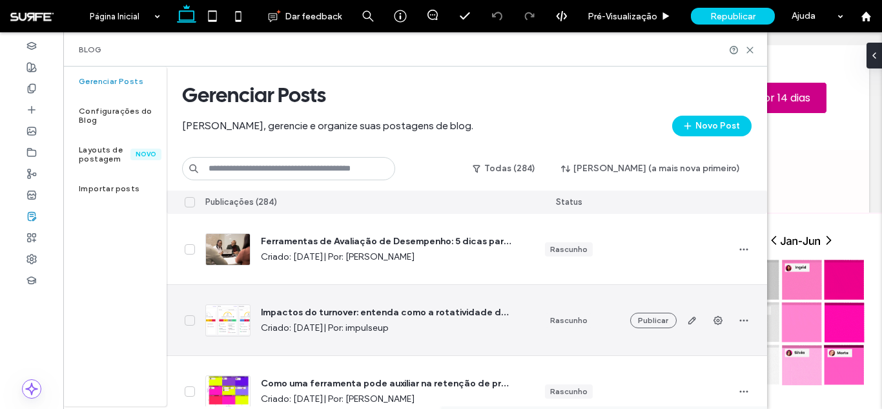
scroll to position [5762, 0]
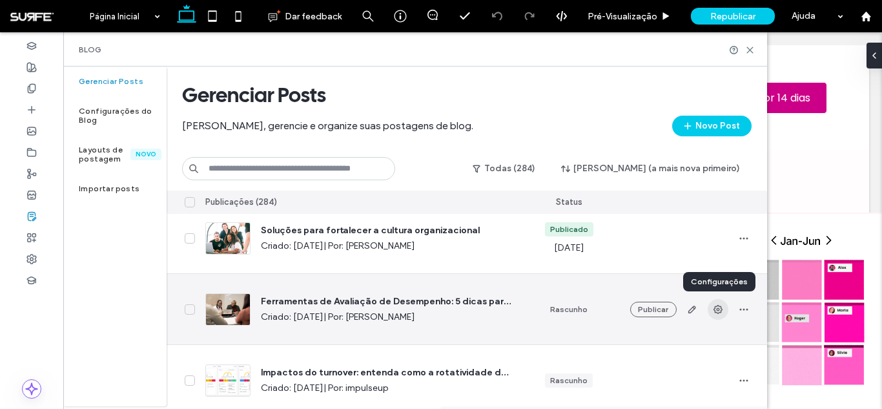
click at [715, 309] on icon "button" at bounding box center [717, 309] width 10 height 10
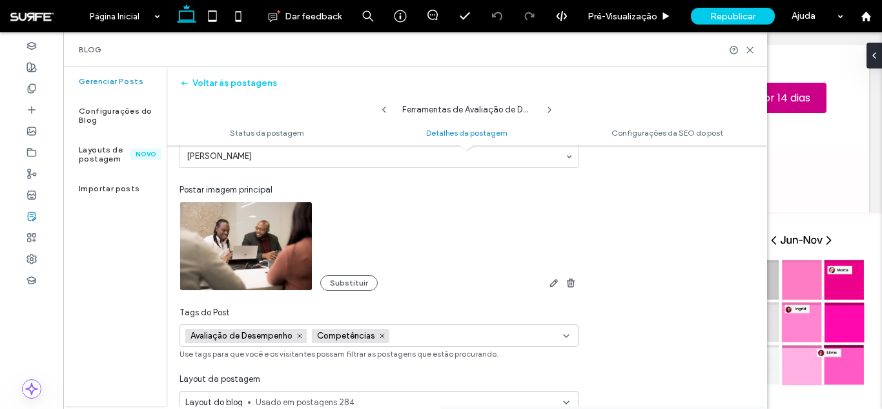
scroll to position [0, 0]
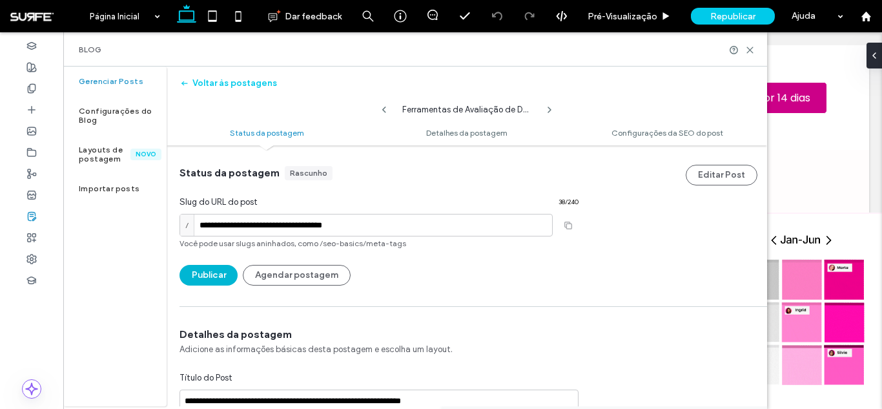
click at [198, 284] on button "Publicar" at bounding box center [208, 275] width 58 height 21
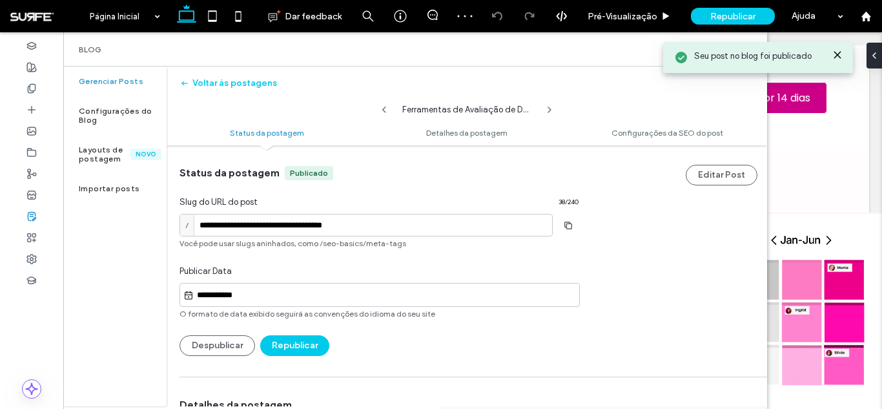
click at [547, 105] on icon at bounding box center [549, 110] width 10 height 10
type input "**********"
type textarea "**********"
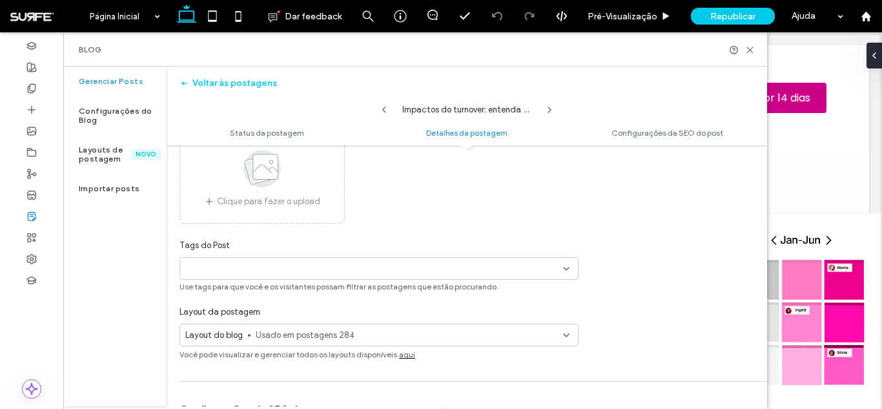
scroll to position [332, 0]
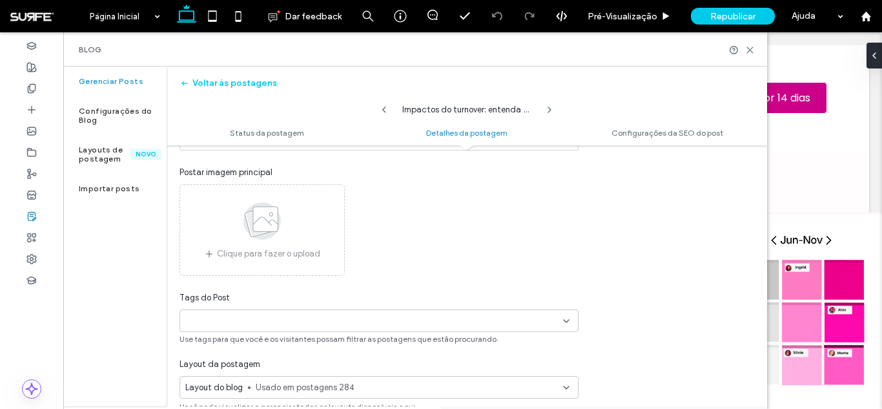
click at [256, 214] on use at bounding box center [261, 220] width 37 height 37
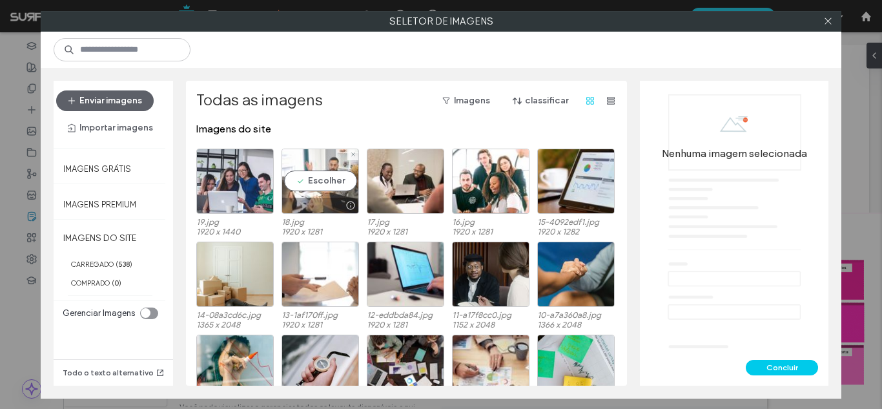
click at [328, 176] on div "Escolher" at bounding box center [319, 180] width 77 height 65
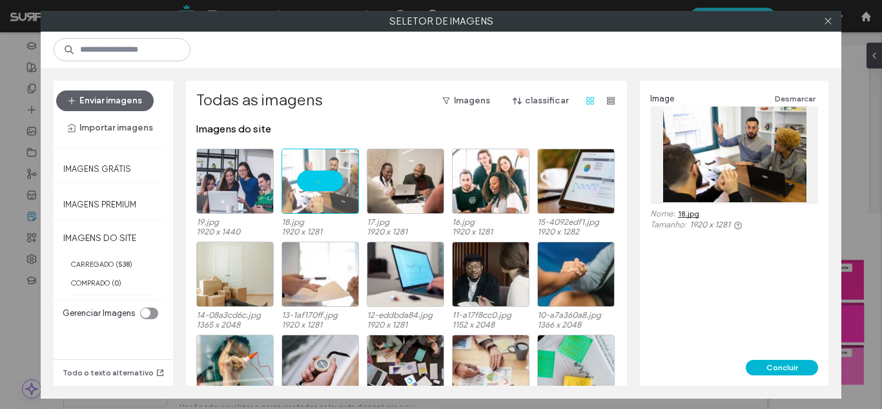
click at [792, 365] on button "Concluir" at bounding box center [781, 366] width 72 height 15
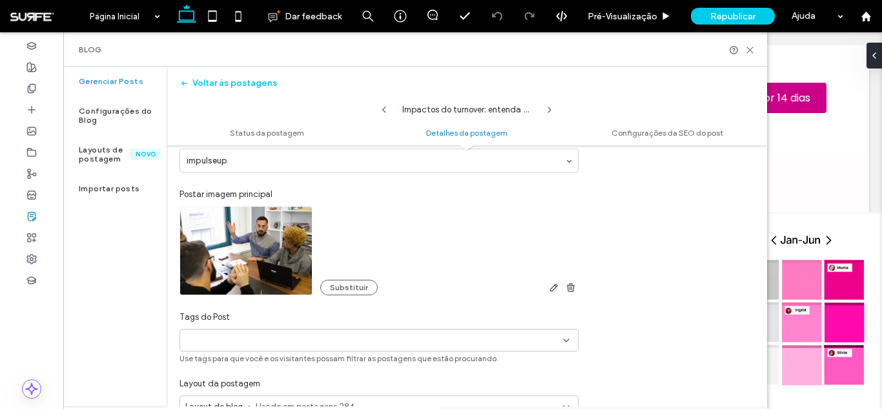
scroll to position [309, 0]
click at [378, 326] on div "Tags do Post +0 +0 Use tags para que você e os visitantes possam filtrar as pos…" at bounding box center [378, 338] width 399 height 54
click at [378, 343] on div "+0 +0" at bounding box center [374, 340] width 378 height 21
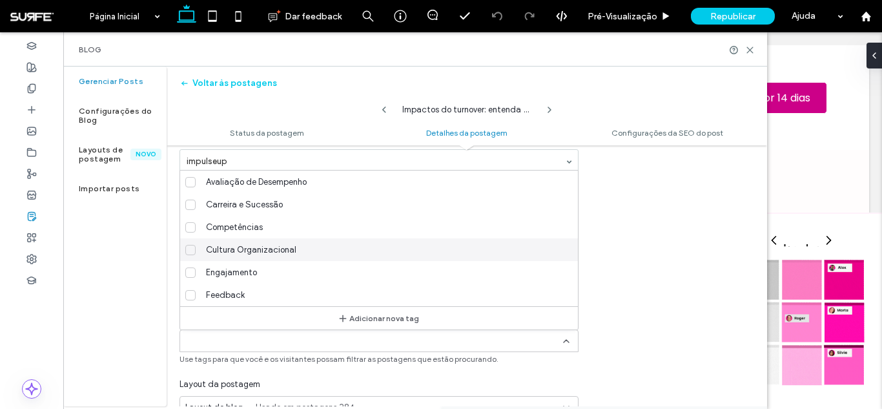
click at [299, 252] on div "Cultura Organizacional" at bounding box center [384, 249] width 367 height 23
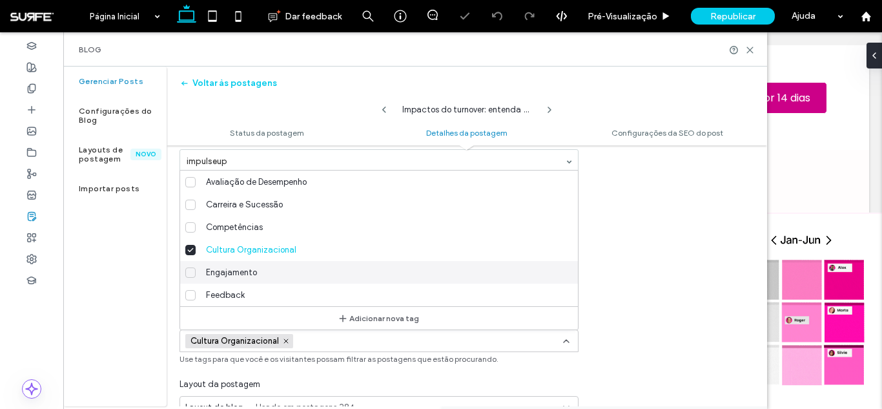
click at [296, 276] on div "Engajamento" at bounding box center [384, 272] width 367 height 23
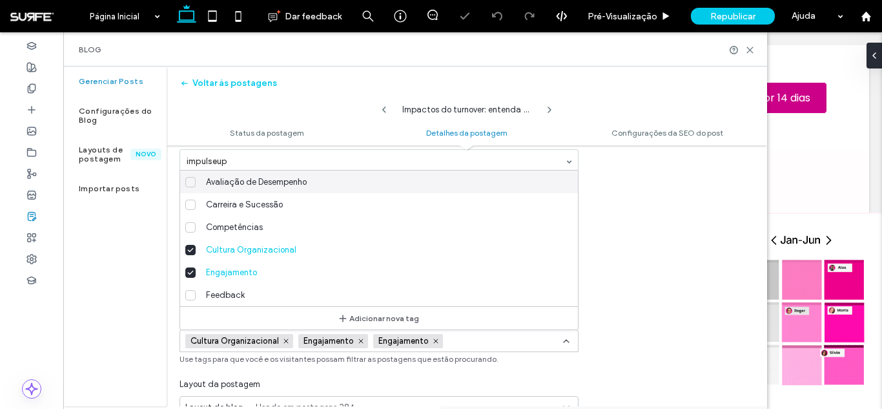
click at [564, 343] on icon at bounding box center [566, 341] width 10 height 10
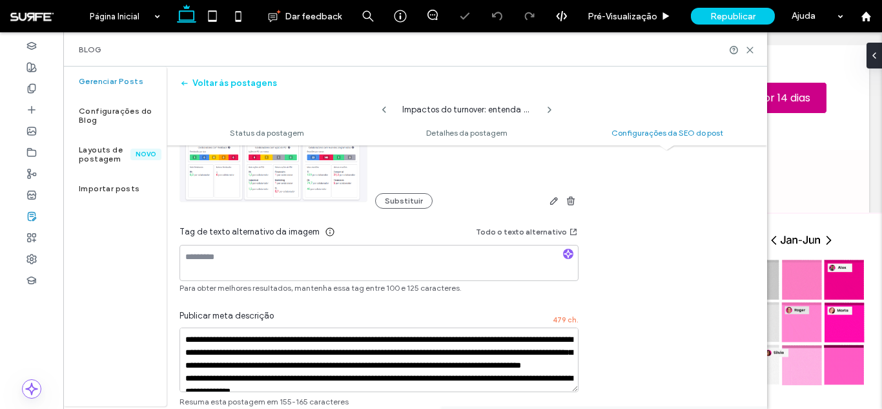
scroll to position [869, 0]
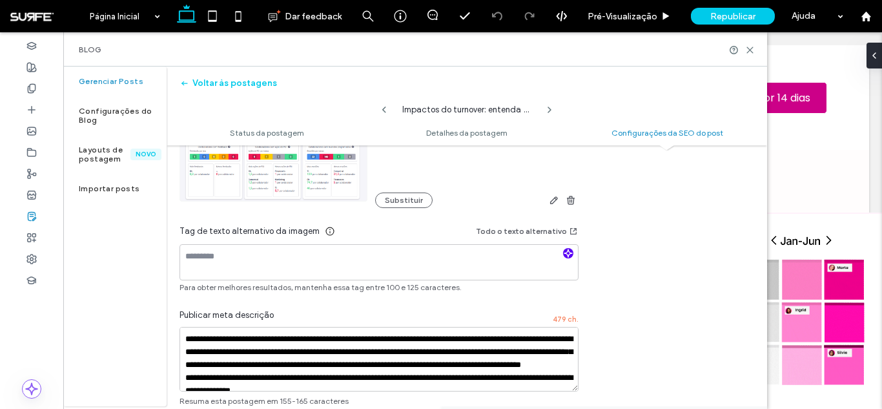
click at [570, 252] on use "button" at bounding box center [568, 253] width 8 height 8
type textarea "**********"
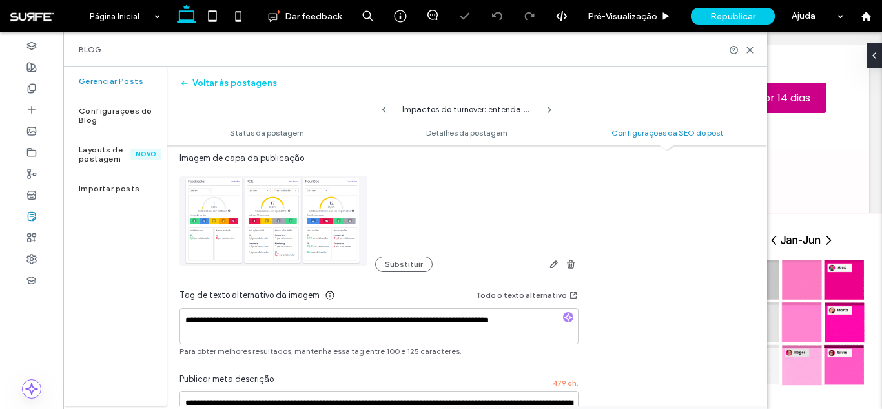
scroll to position [805, 0]
click at [416, 263] on button "Substituir" at bounding box center [403, 264] width 57 height 15
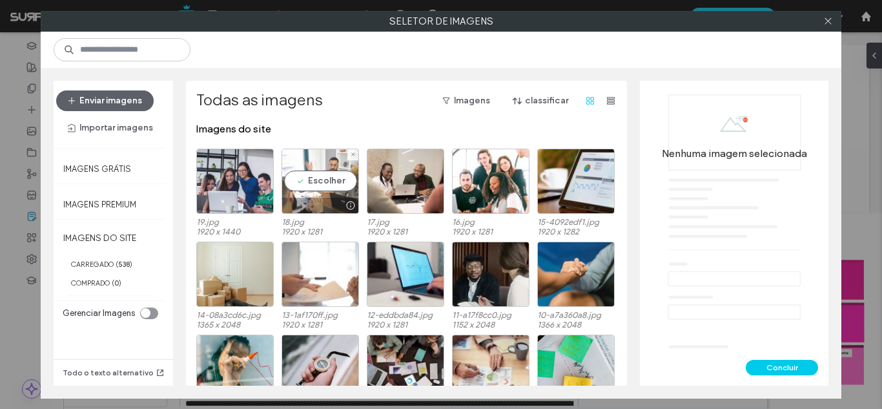
click at [307, 176] on div "Escolher" at bounding box center [319, 180] width 77 height 65
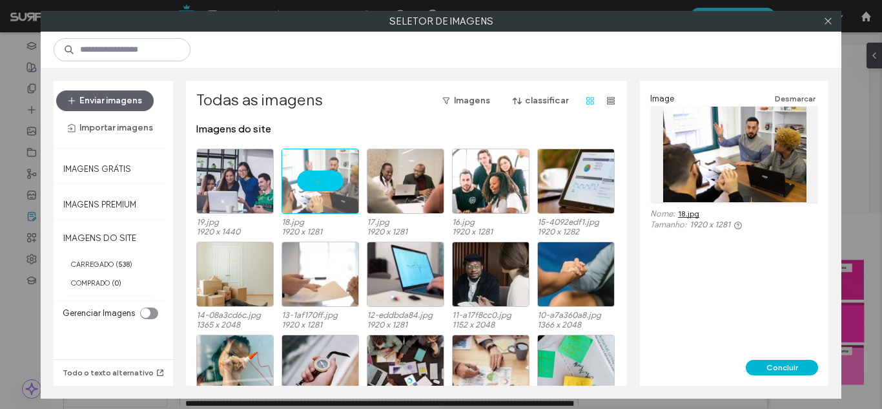
click at [771, 364] on button "Concluir" at bounding box center [781, 366] width 72 height 15
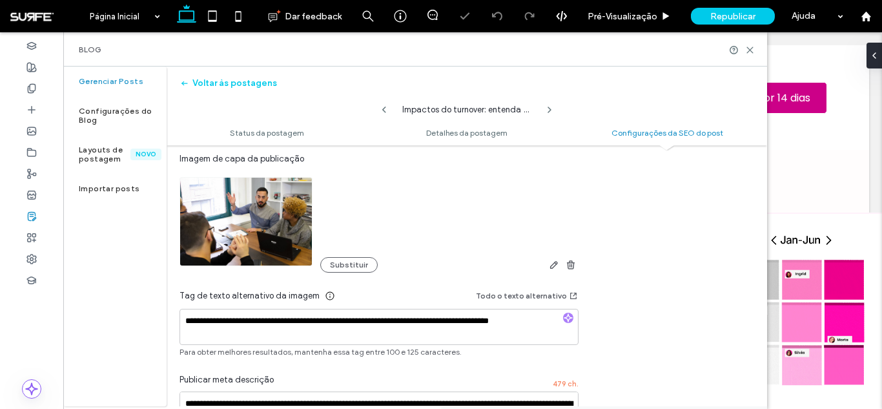
scroll to position [0, 0]
click at [523, 330] on textarea "**********" at bounding box center [378, 326] width 399 height 36
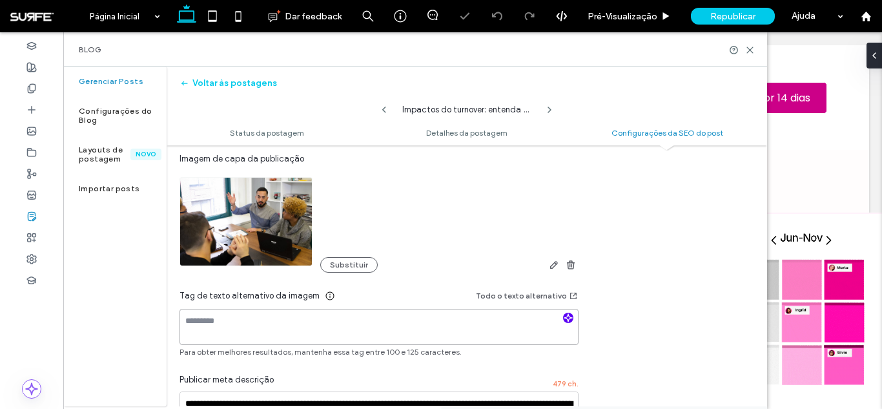
type textarea "**********"
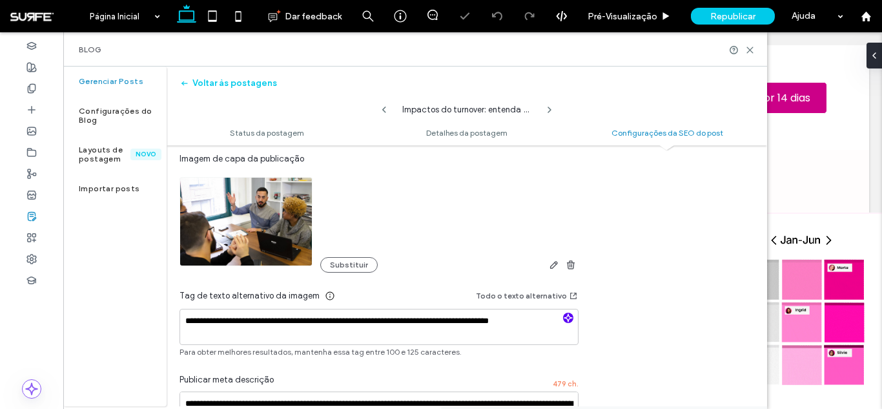
click at [567, 316] on use "button" at bounding box center [568, 318] width 8 height 8
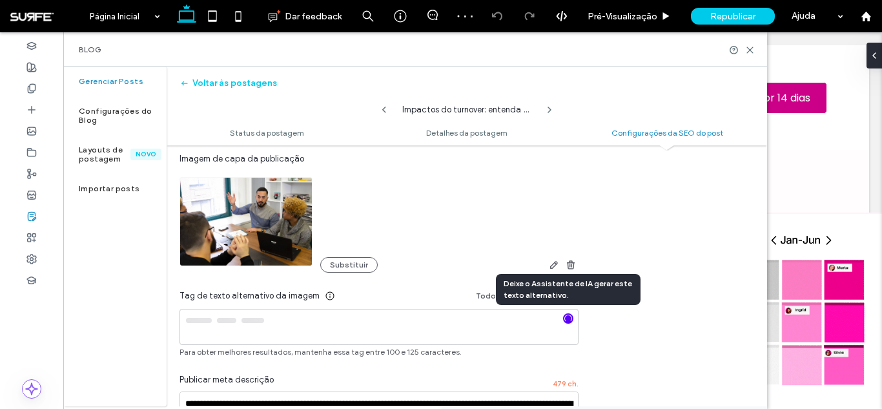
type textarea "**********"
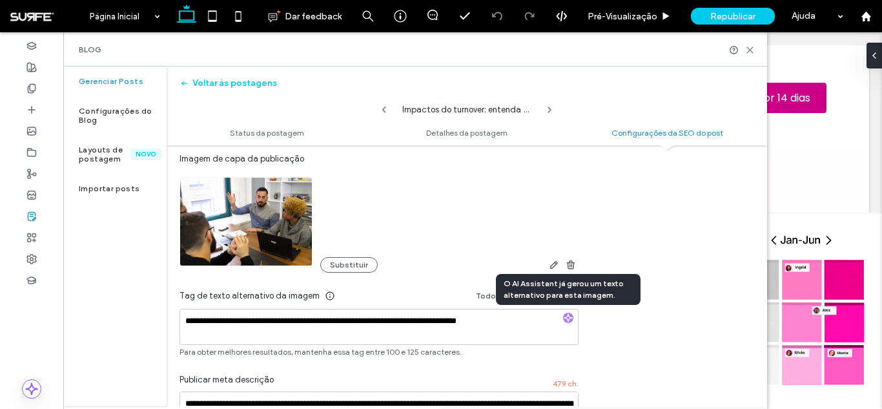
scroll to position [950, 0]
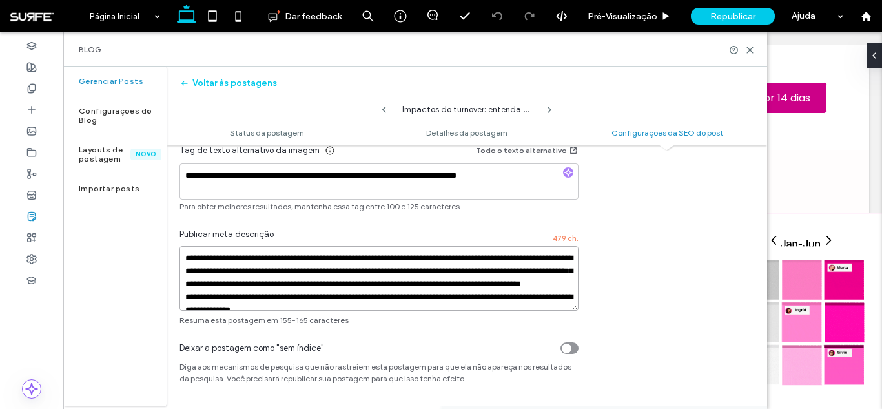
scroll to position [37, 0]
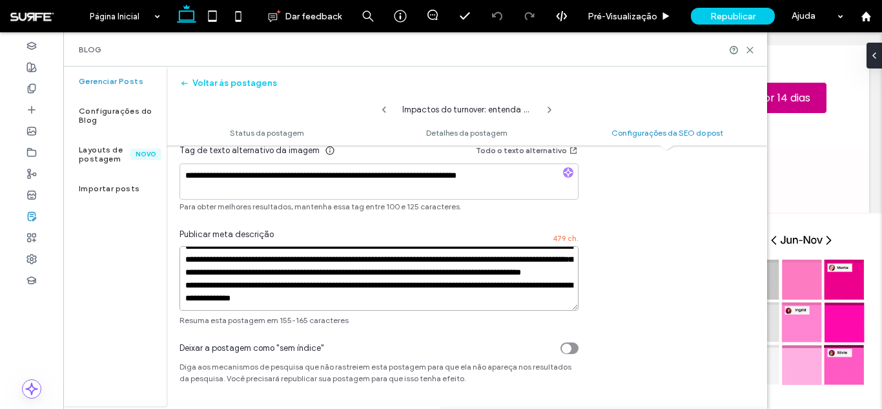
drag, startPoint x: 458, startPoint y: 273, endPoint x: 550, endPoint y: 356, distance: 123.8
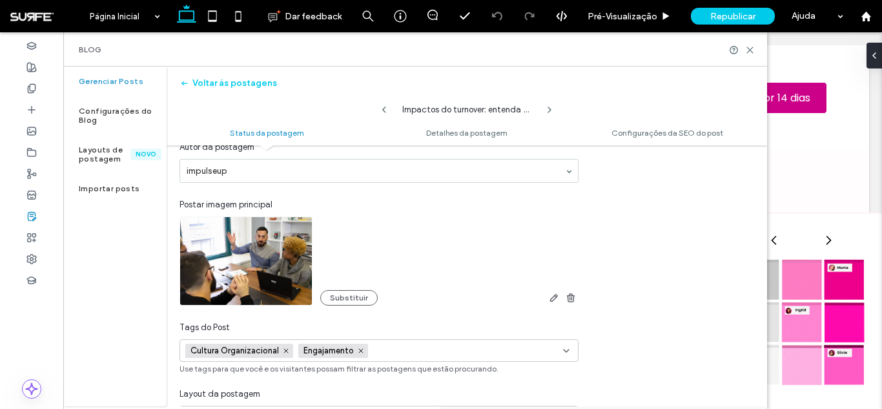
scroll to position [0, 0]
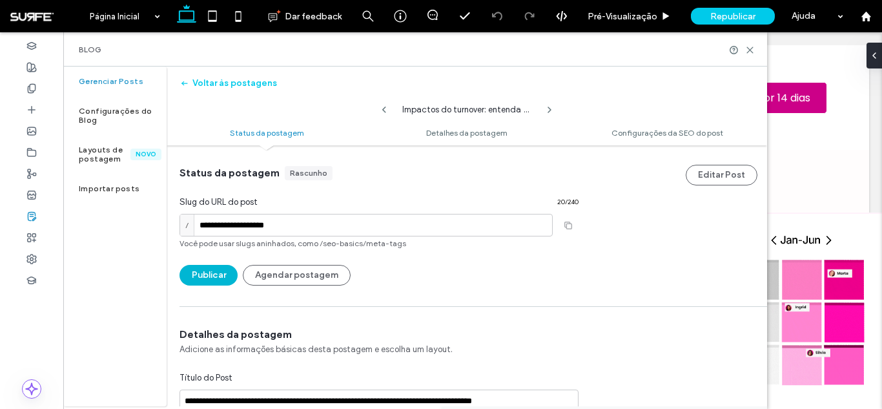
type textarea "**********"
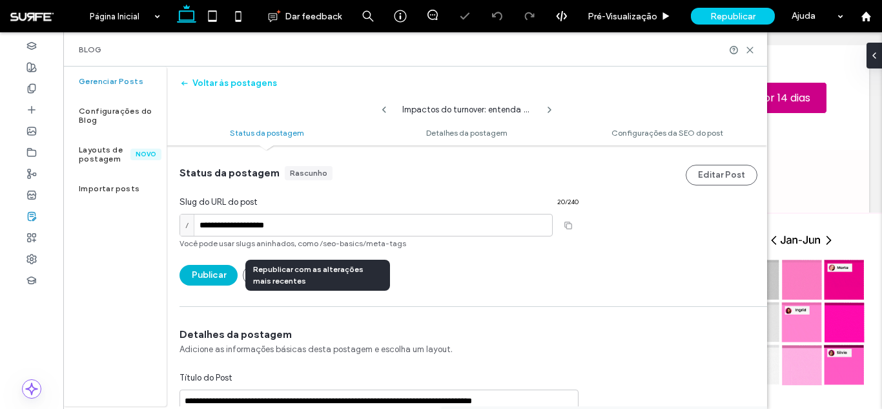
click at [204, 282] on button "Publicar" at bounding box center [208, 275] width 58 height 21
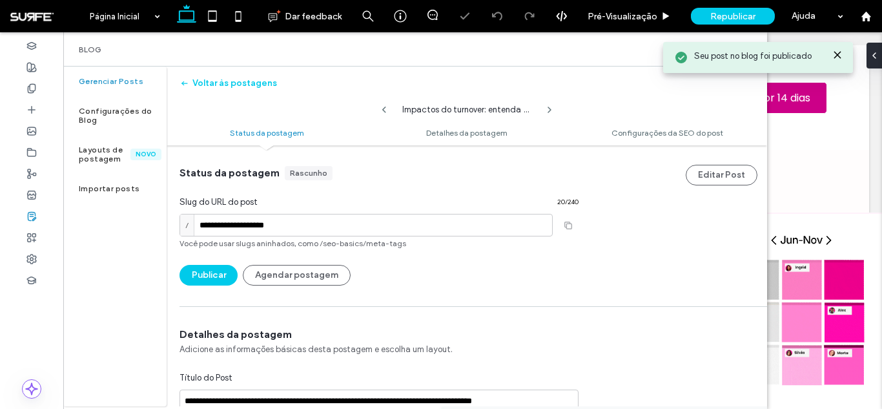
click at [387, 110] on icon at bounding box center [384, 110] width 10 height 10
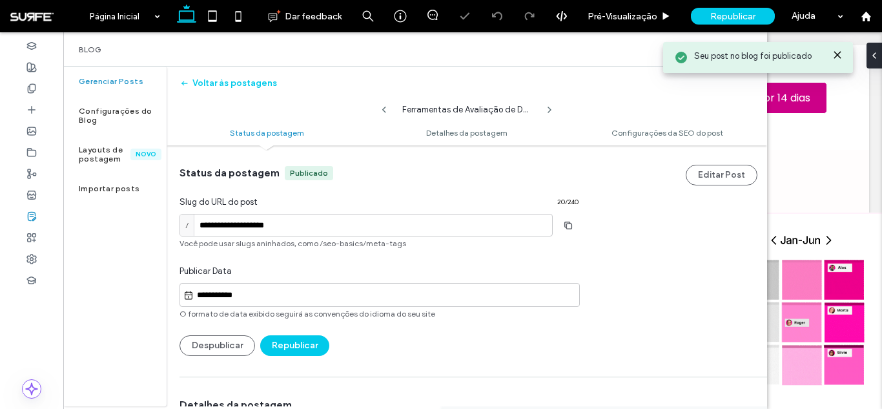
type input "**********"
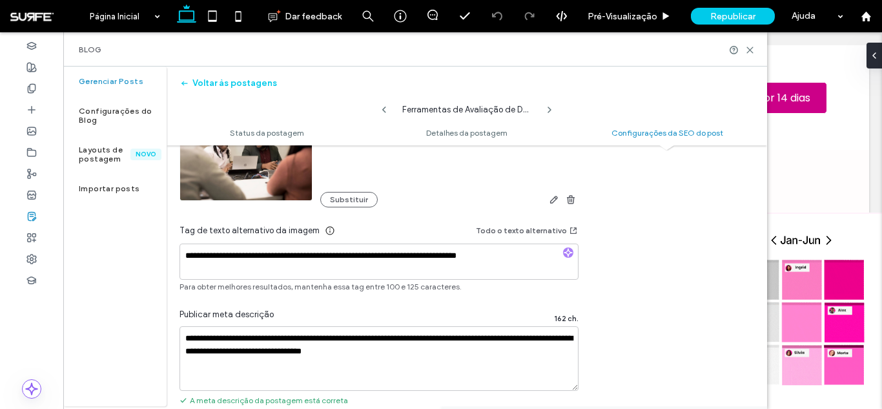
scroll to position [944, 0]
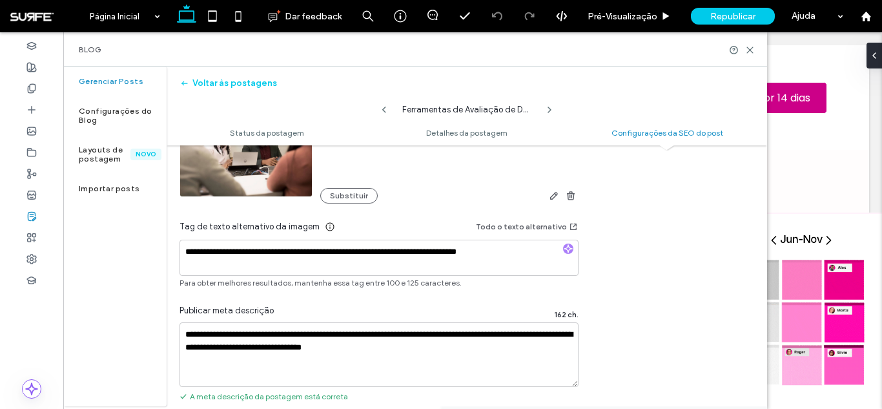
click at [550, 110] on use at bounding box center [549, 109] width 3 height 5
type input "**********"
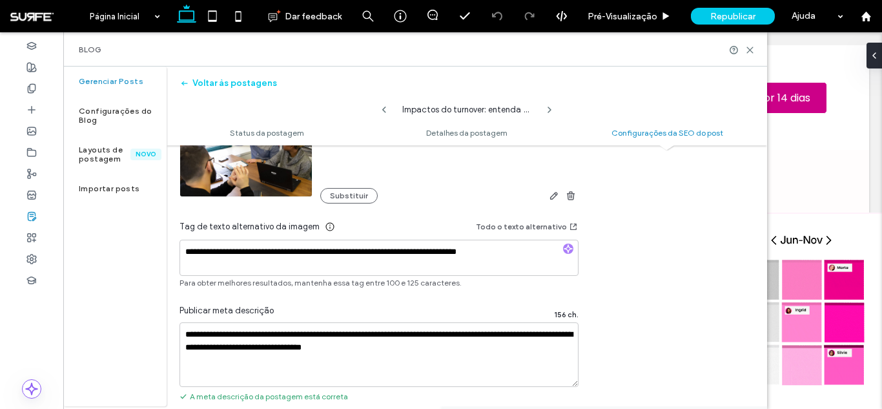
click at [550, 110] on use at bounding box center [549, 109] width 3 height 5
type input "**********"
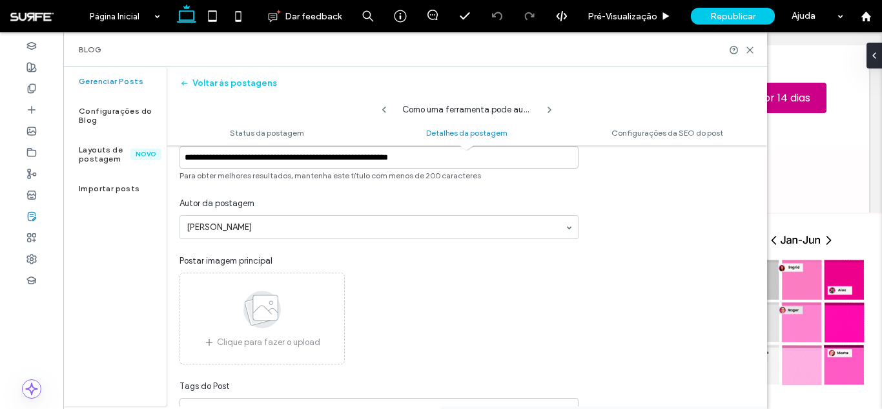
scroll to position [243, 0]
click at [288, 330] on icon at bounding box center [262, 309] width 65 height 43
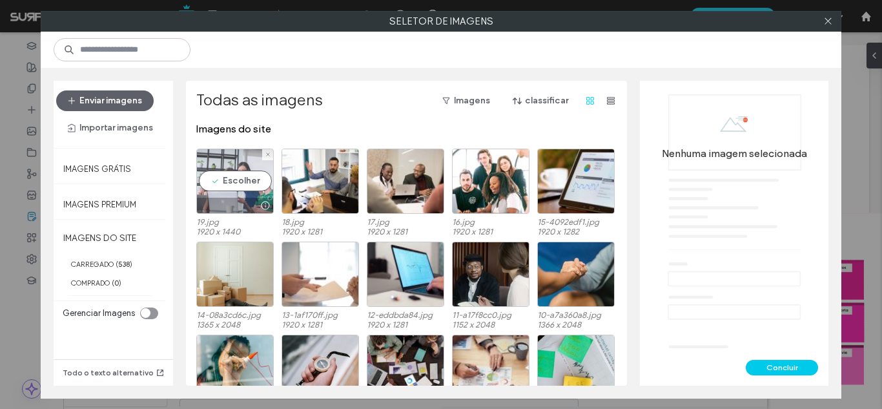
click at [227, 176] on div "Escolher" at bounding box center [234, 180] width 77 height 65
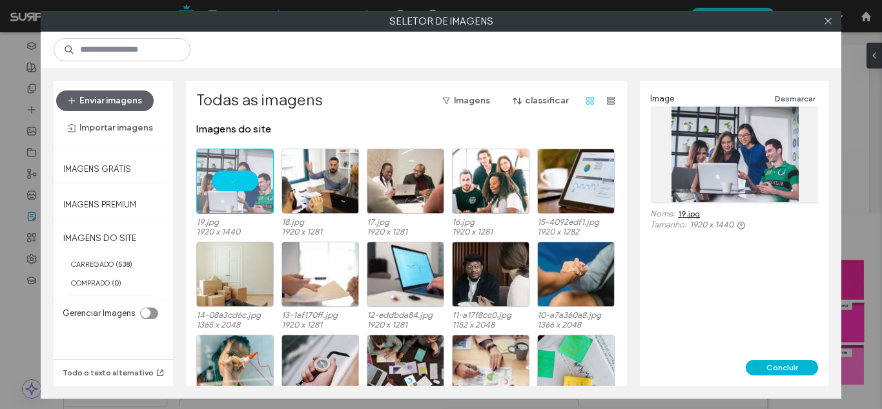
click at [784, 367] on button "Concluir" at bounding box center [781, 366] width 72 height 15
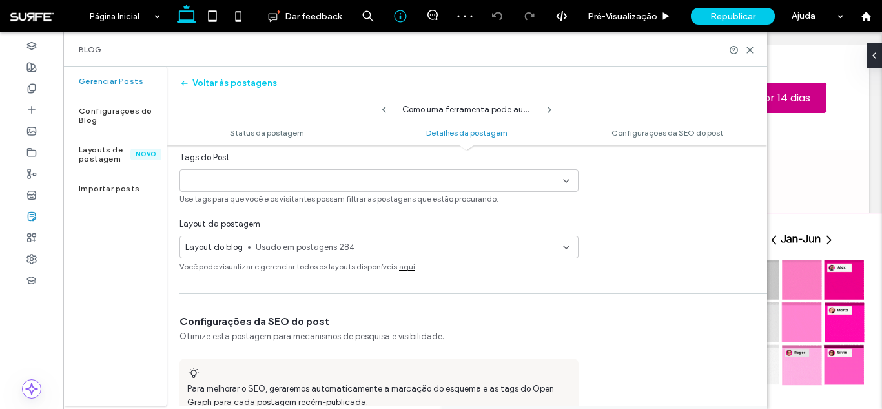
scroll to position [480, 0]
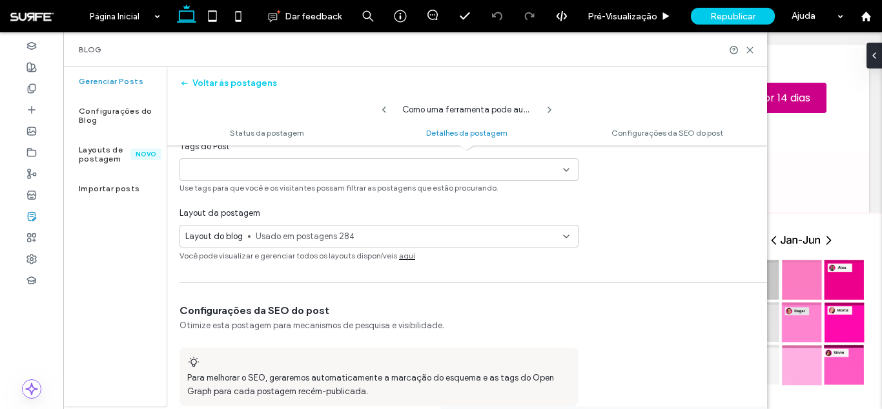
click at [474, 169] on div "+0 +0" at bounding box center [374, 169] width 378 height 21
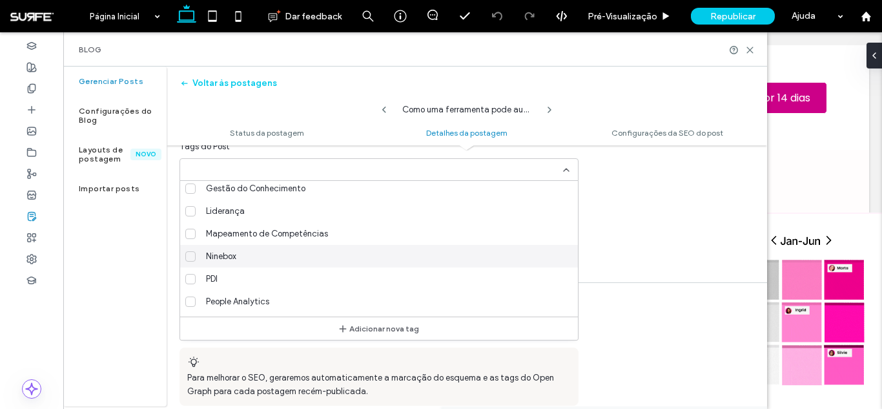
scroll to position [208, 0]
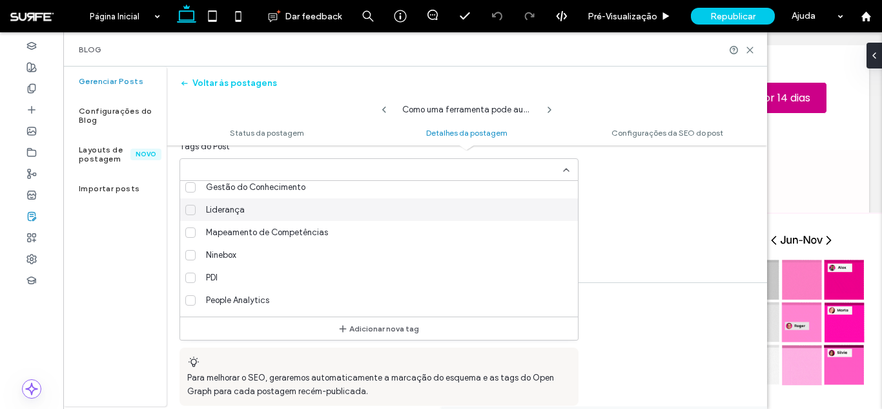
click at [336, 207] on div "Liderança" at bounding box center [384, 209] width 367 height 23
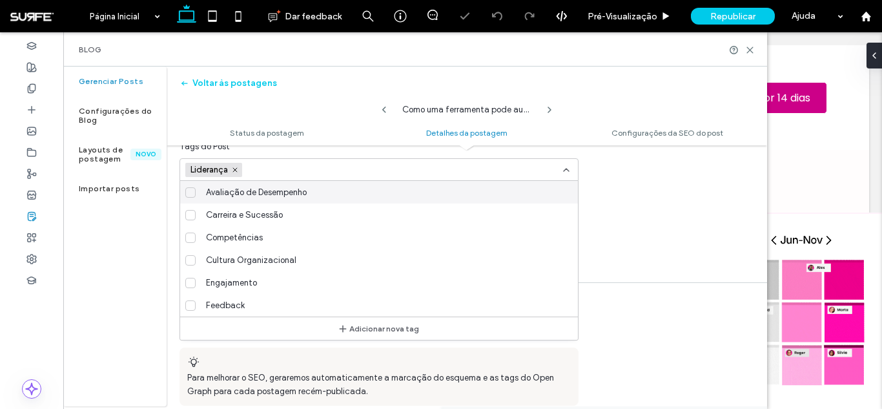
click at [652, 232] on div "**********" at bounding box center [467, 269] width 600 height 1209
click at [562, 167] on icon at bounding box center [566, 170] width 10 height 10
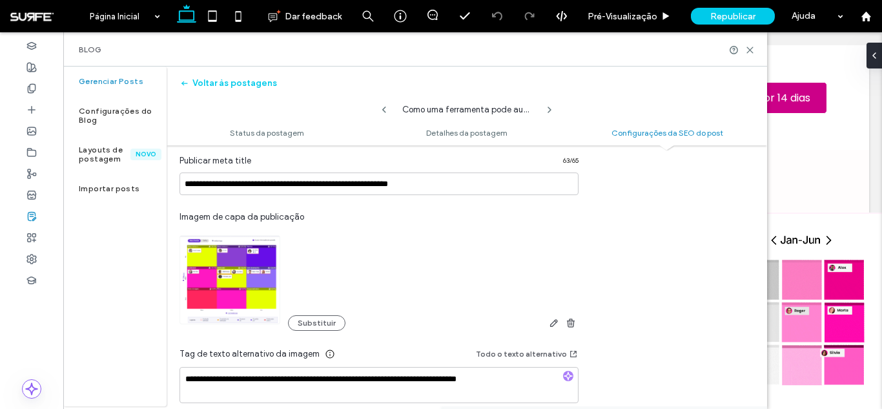
scroll to position [830, 0]
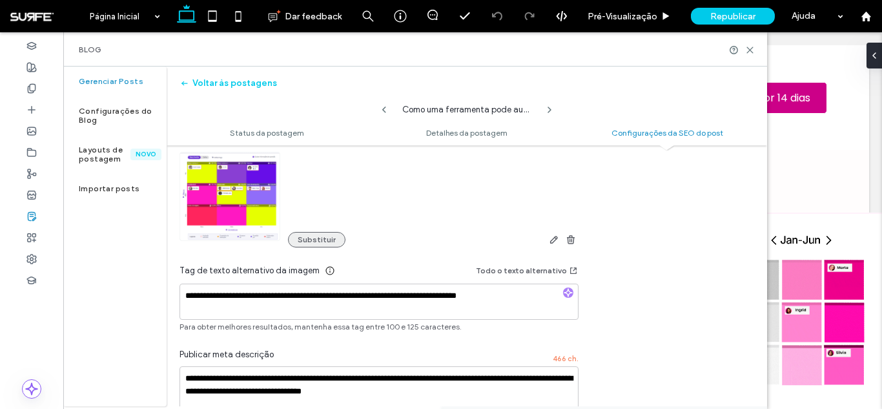
click at [325, 241] on button "Substituir" at bounding box center [316, 239] width 57 height 15
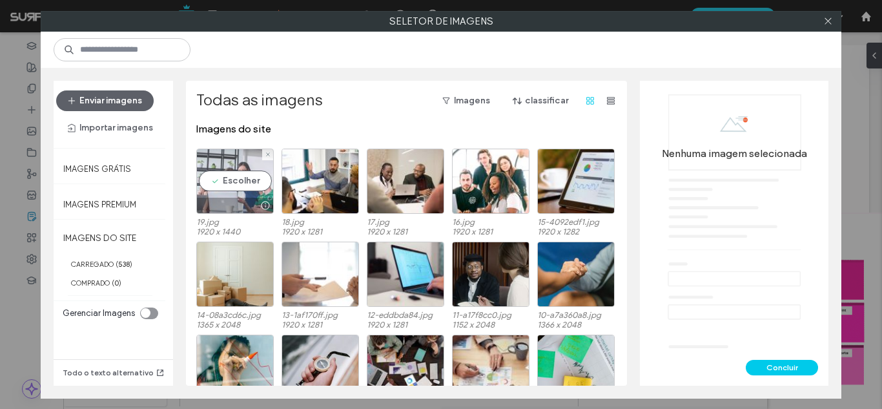
click at [216, 174] on div "Escolher" at bounding box center [234, 180] width 77 height 65
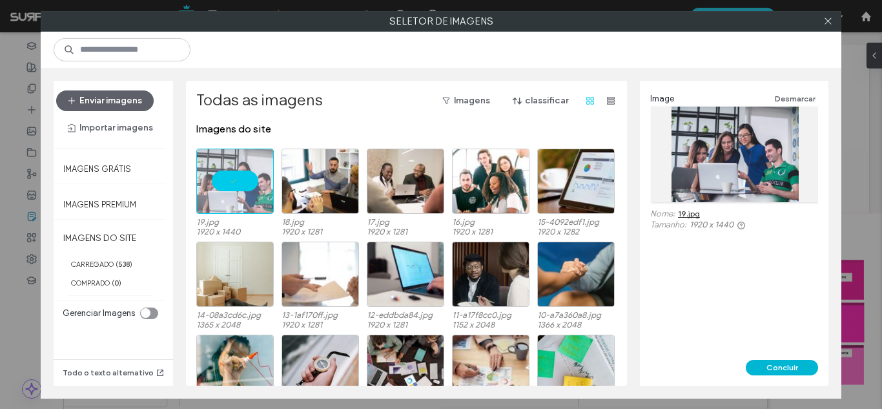
click at [772, 363] on button "Concluir" at bounding box center [781, 366] width 72 height 15
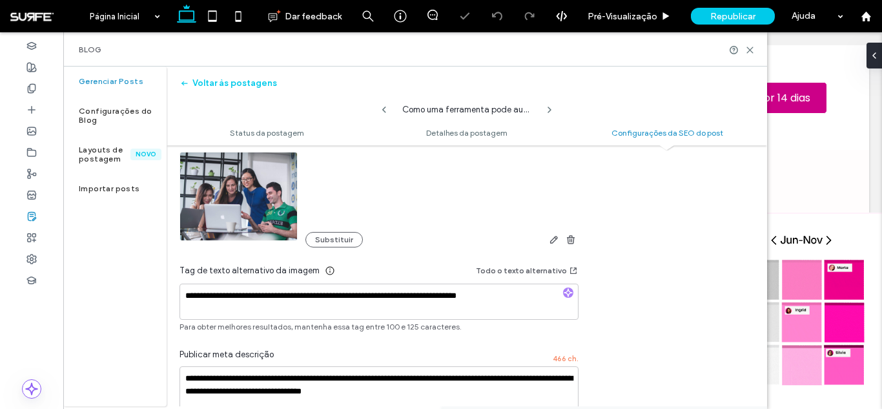
scroll to position [950, 0]
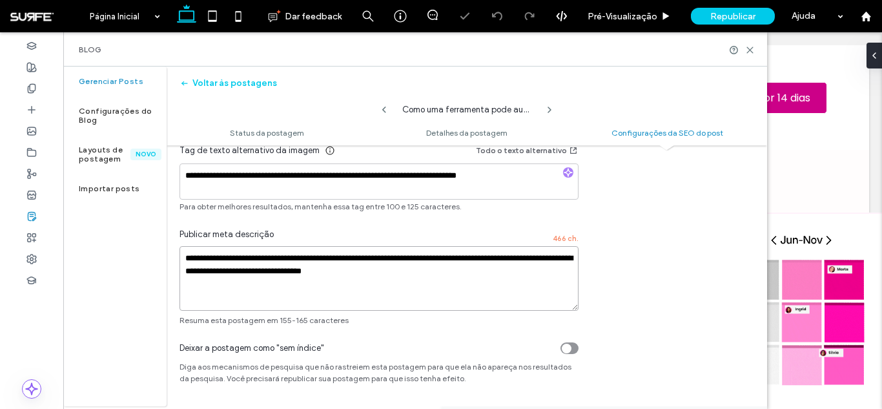
drag, startPoint x: 520, startPoint y: 274, endPoint x: 607, endPoint y: 394, distance: 148.3
click at [407, 272] on textarea "**********" at bounding box center [378, 278] width 399 height 65
click at [408, 279] on textarea "**********" at bounding box center [378, 278] width 399 height 65
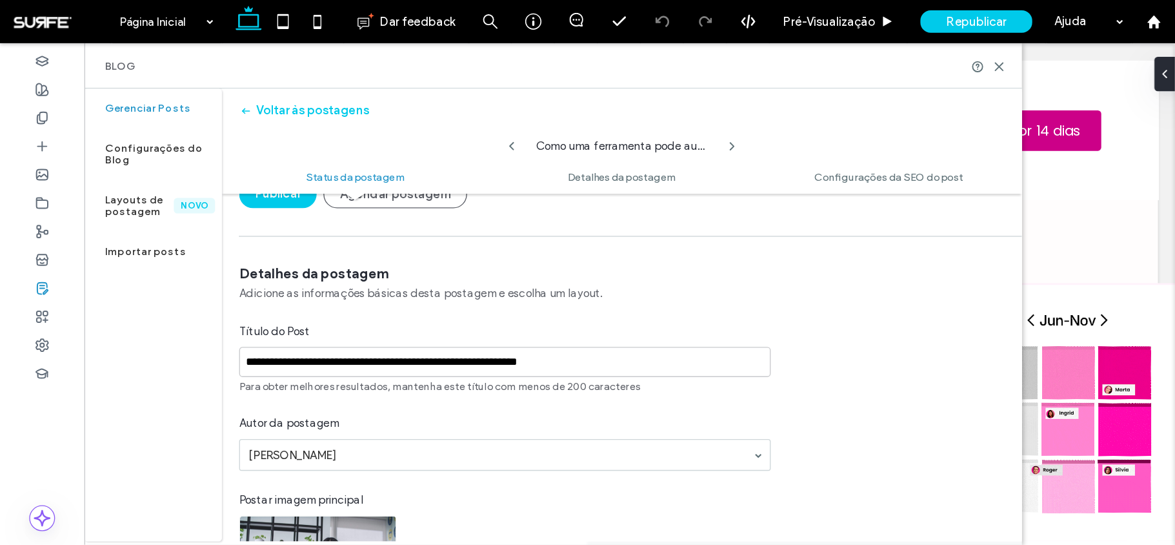
scroll to position [53, 0]
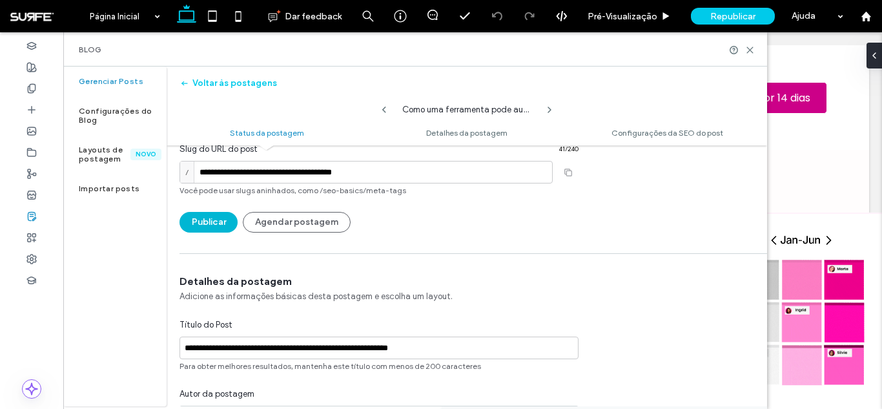
type textarea "**********"
click at [220, 228] on button "Publicar" at bounding box center [208, 222] width 58 height 21
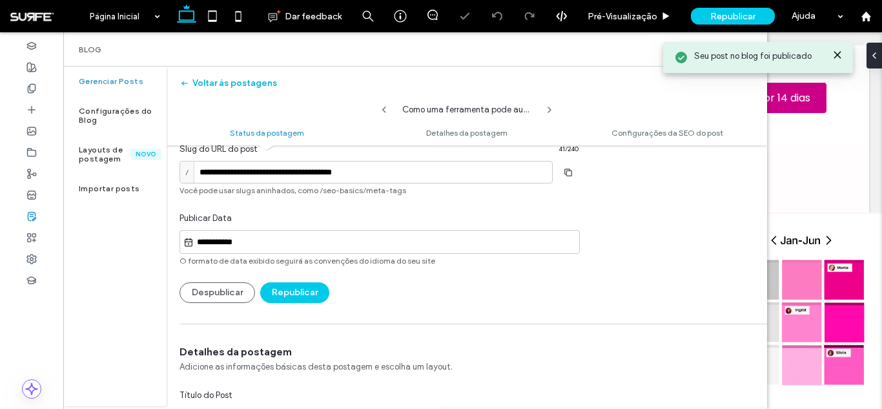
click at [183, 85] on use "button" at bounding box center [184, 83] width 6 height 5
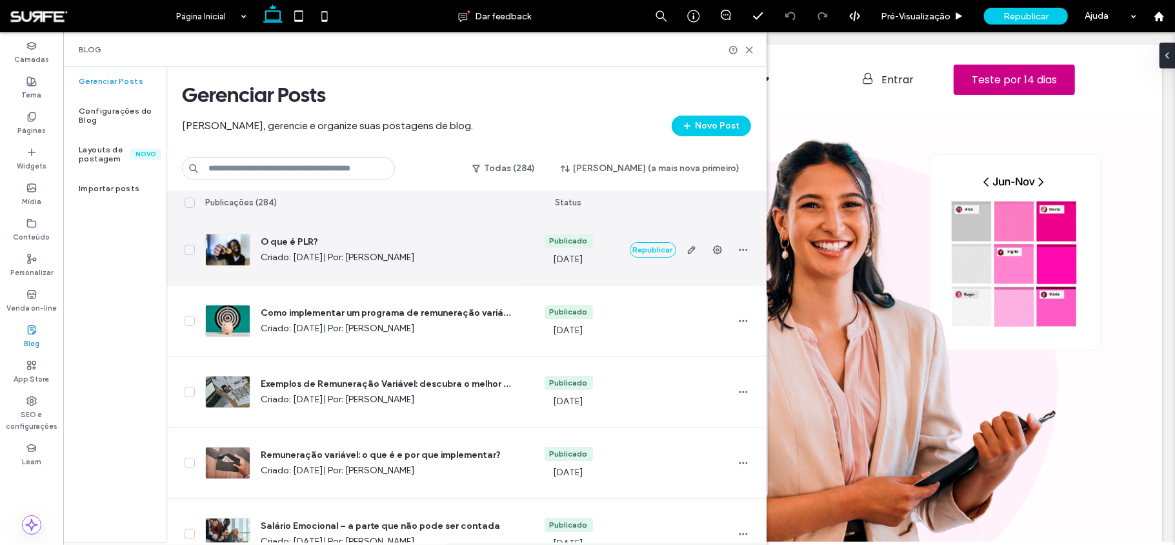
drag, startPoint x: 881, startPoint y: 2, endPoint x: 187, endPoint y: 251, distance: 737.1
click at [187, 251] on icon at bounding box center [190, 249] width 6 height 5
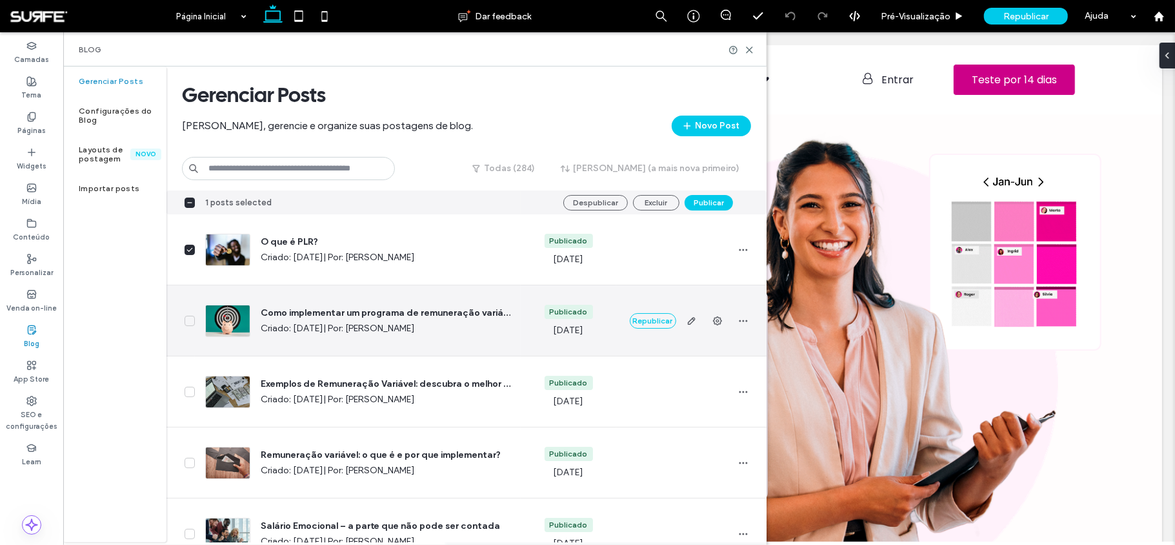
click at [187, 323] on icon at bounding box center [190, 320] width 6 height 5
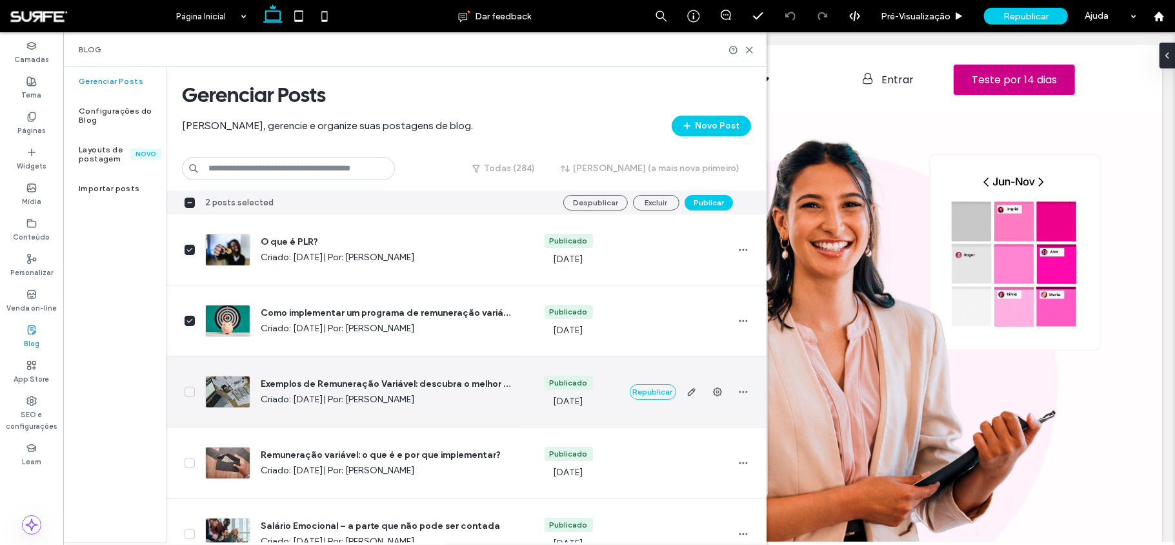
click at [186, 400] on div at bounding box center [181, 391] width 28 height 70
click at [189, 391] on icon at bounding box center [190, 391] width 6 height 5
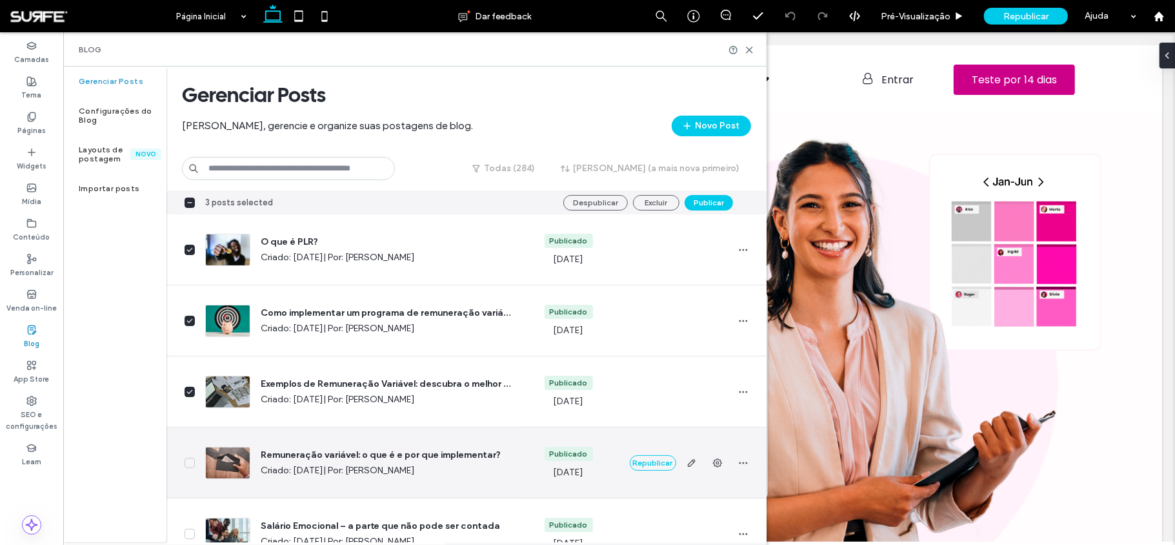
click at [191, 408] on div at bounding box center [181, 462] width 28 height 70
click at [191, 408] on span at bounding box center [190, 463] width 10 height 10
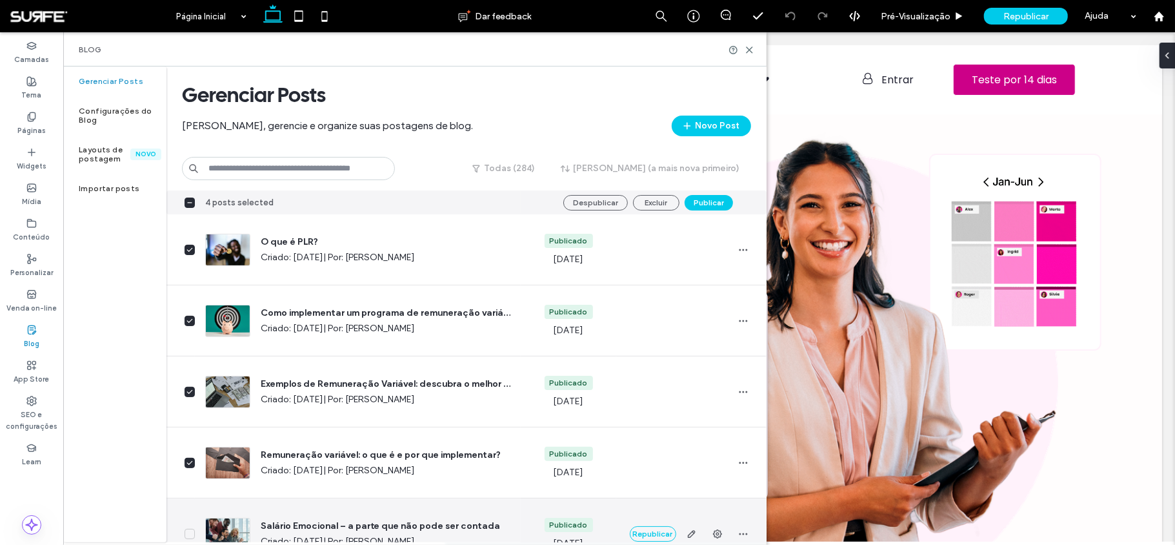
click at [192, 408] on icon at bounding box center [190, 533] width 6 height 5
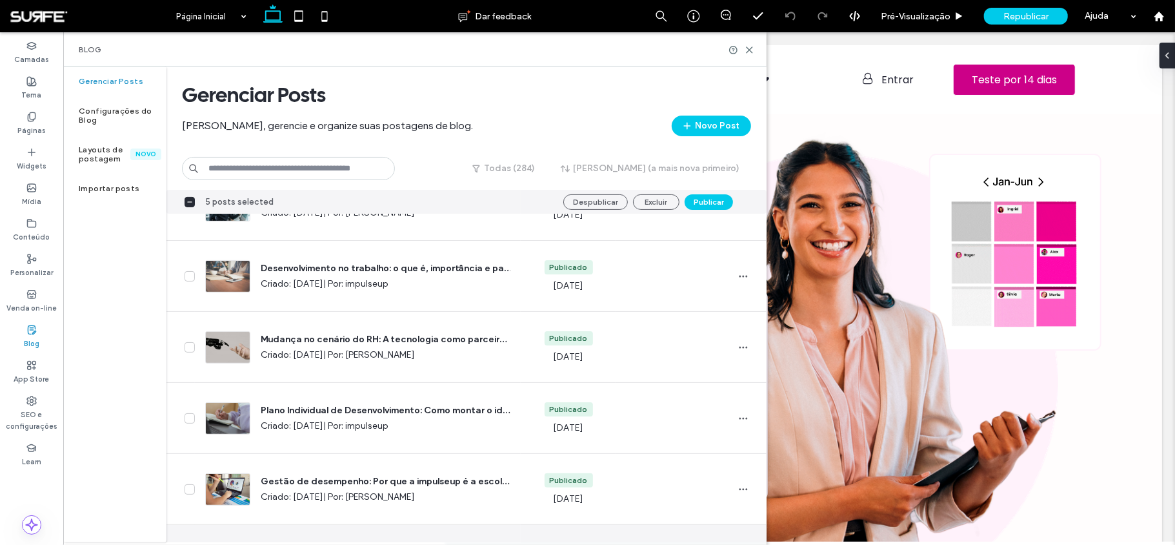
scroll to position [328, 0]
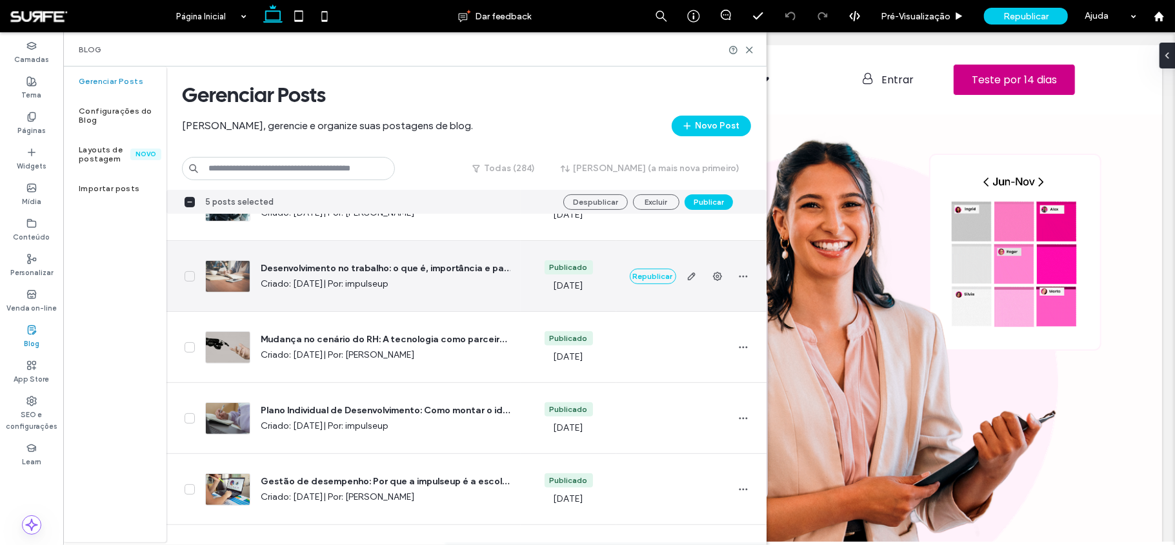
click at [191, 274] on icon at bounding box center [190, 276] width 6 height 5
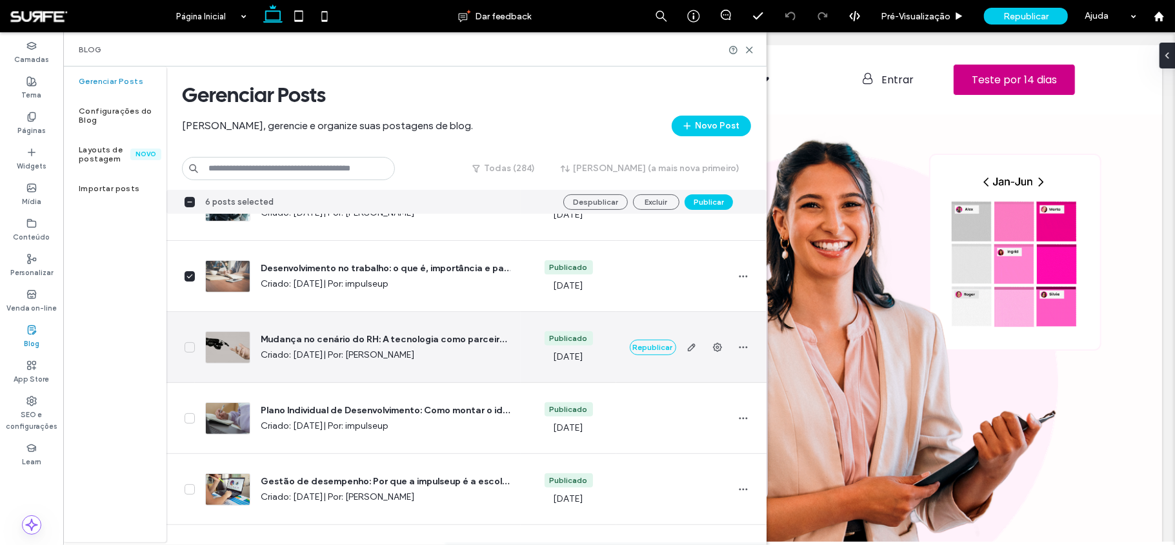
click at [189, 342] on span at bounding box center [190, 347] width 10 height 10
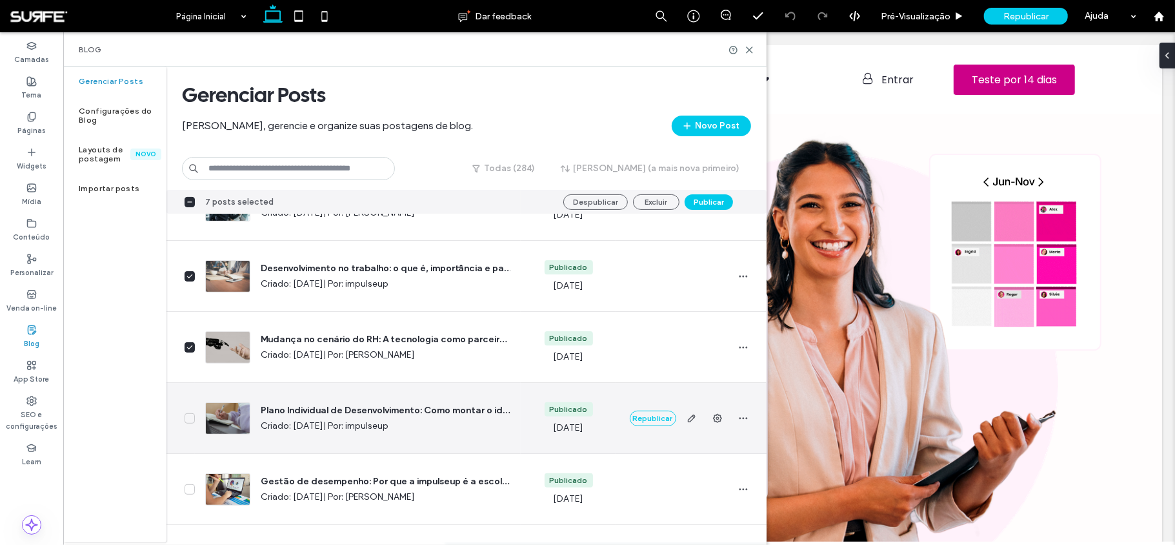
click at [191, 408] on span at bounding box center [190, 418] width 10 height 10
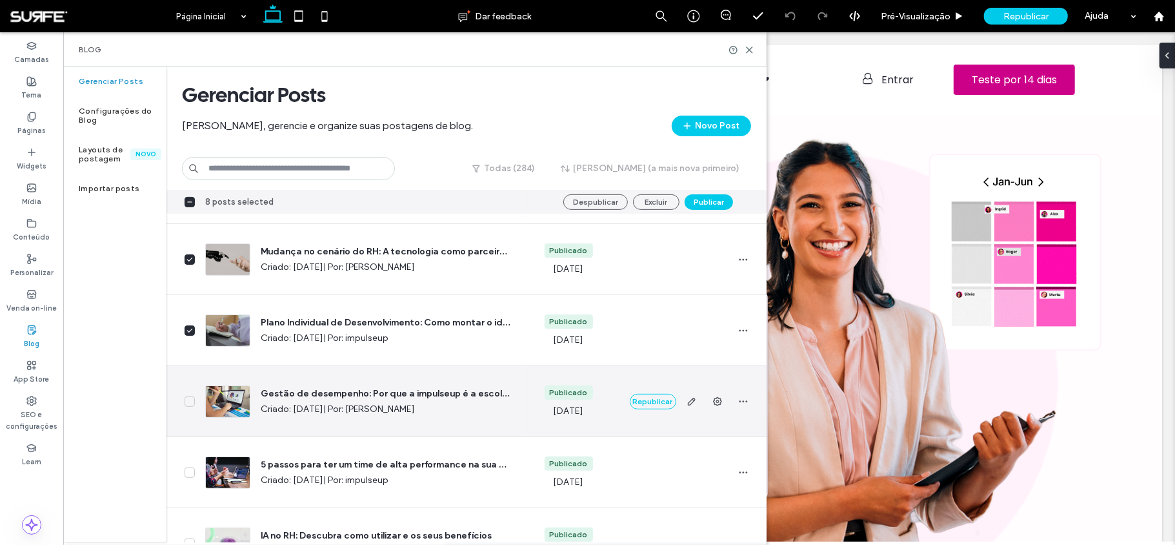
scroll to position [421, 0]
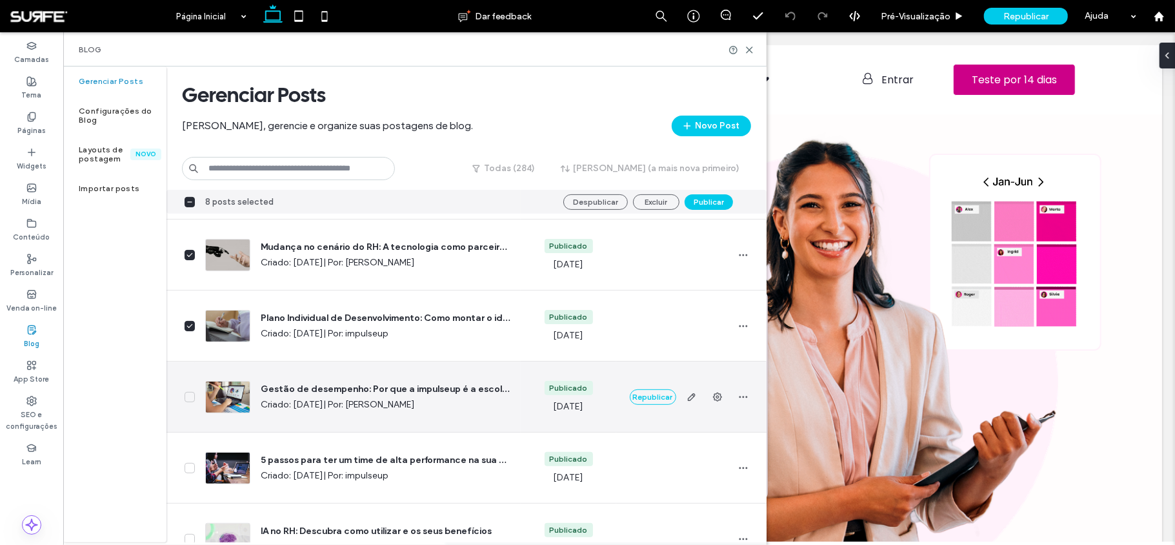
click at [194, 396] on span at bounding box center [190, 397] width 10 height 10
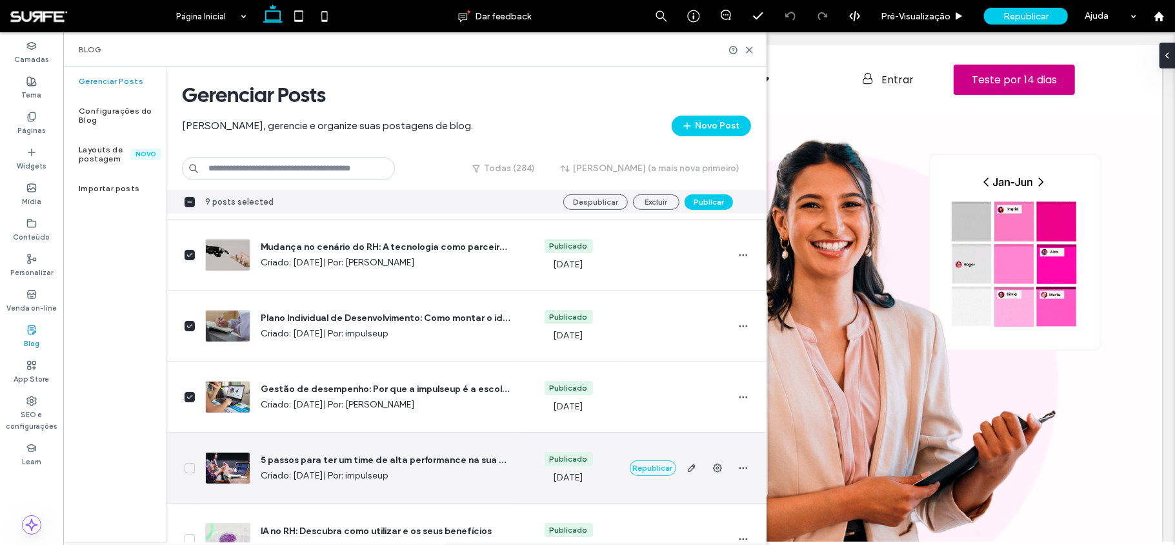
click at [191, 408] on icon at bounding box center [190, 467] width 6 height 5
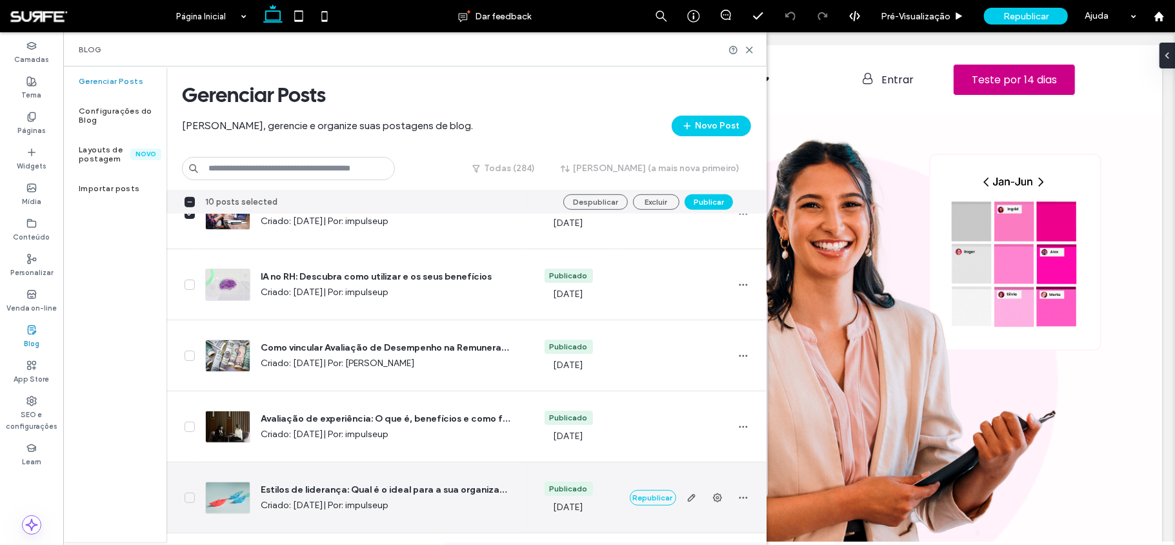
scroll to position [692, 0]
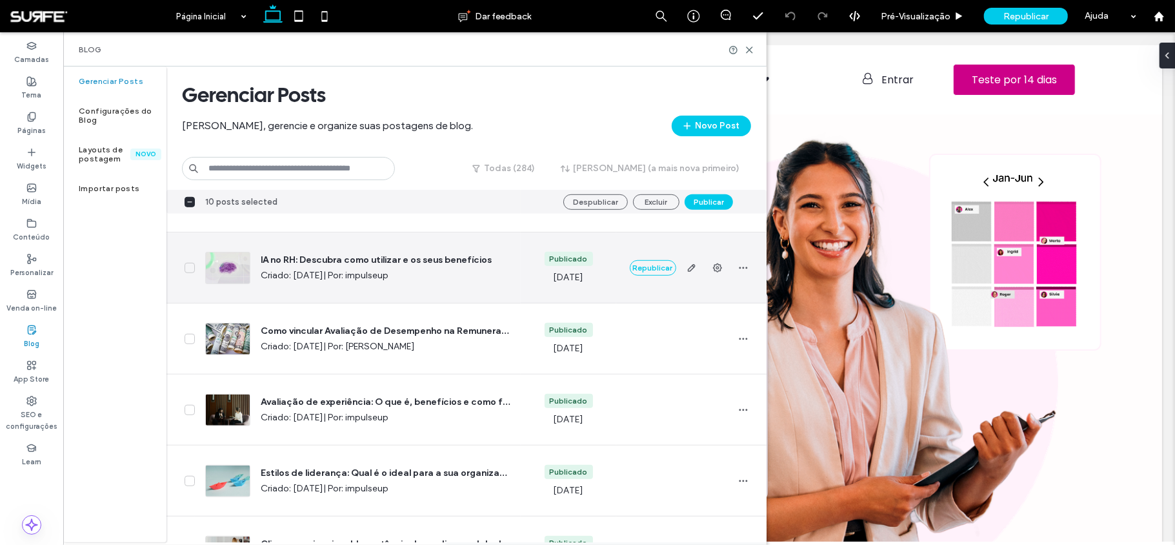
click at [192, 270] on span at bounding box center [190, 268] width 10 height 10
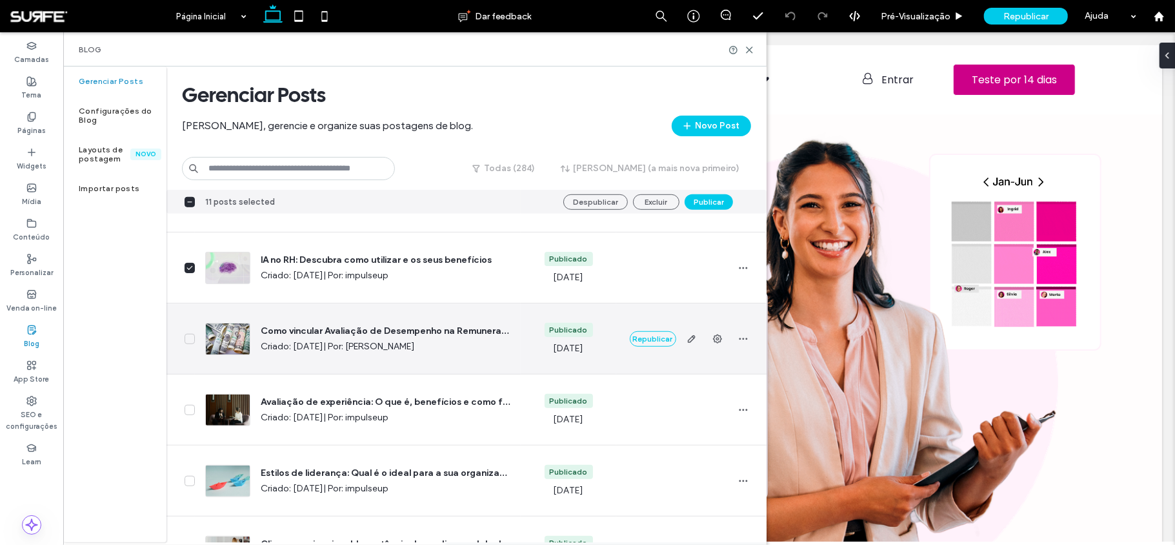
click at [194, 334] on span at bounding box center [190, 339] width 10 height 10
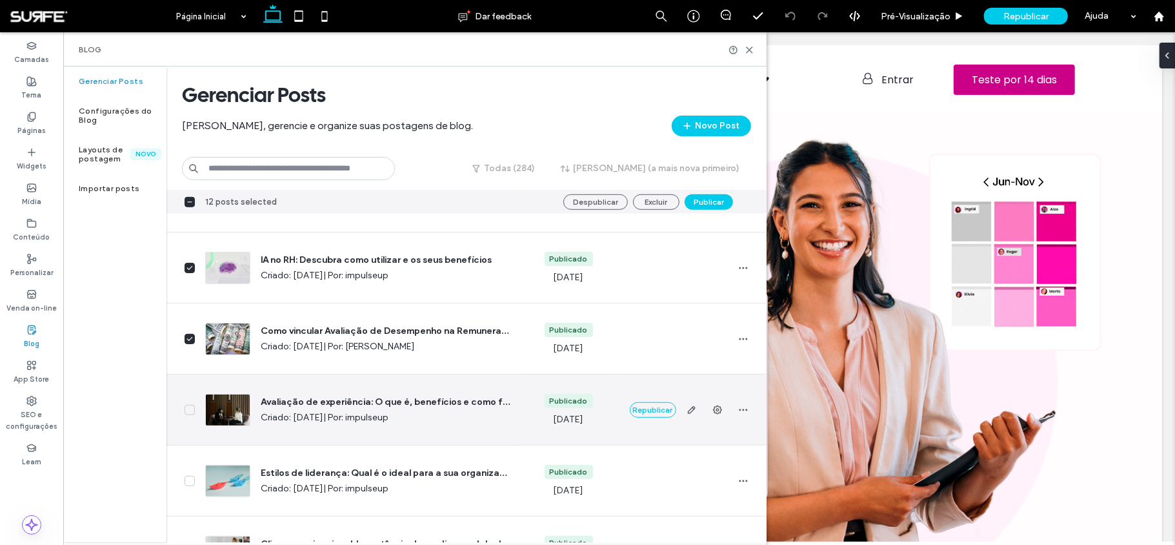
click at [190, 406] on span at bounding box center [190, 410] width 10 height 10
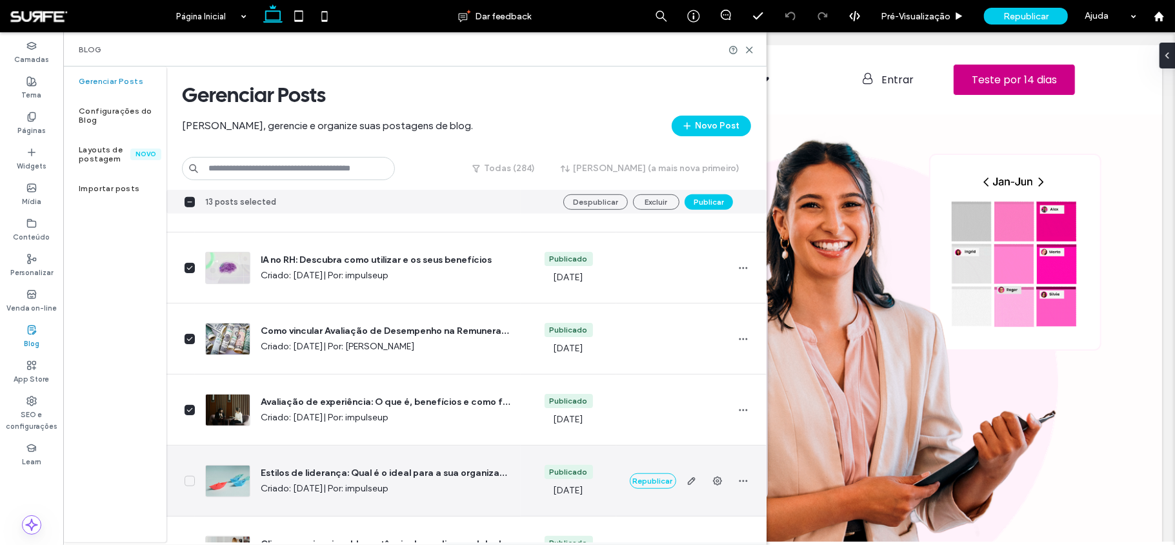
click at [190, 408] on span at bounding box center [190, 481] width 10 height 10
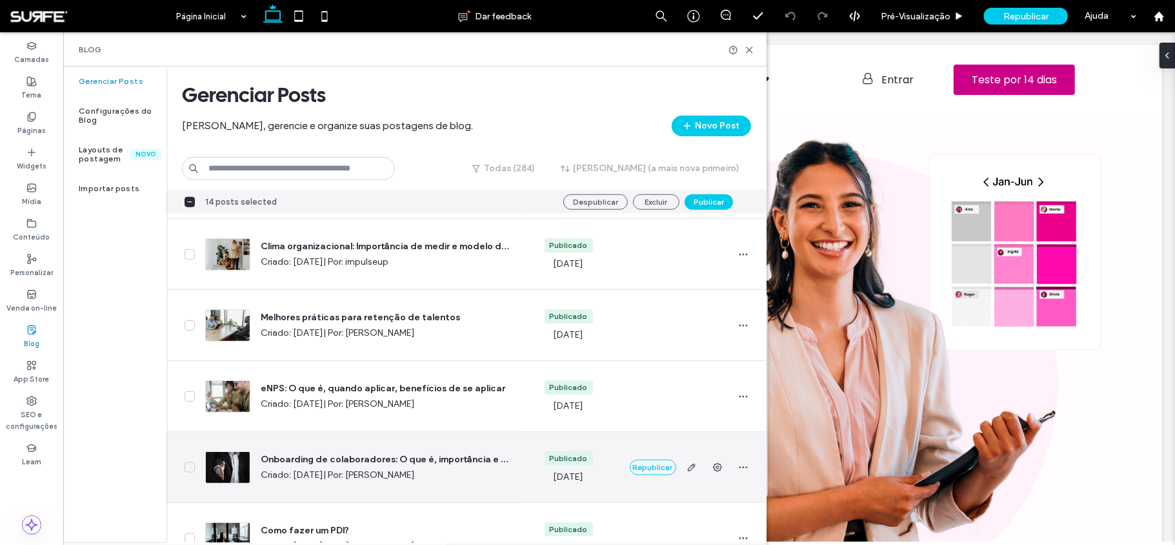
scroll to position [991, 0]
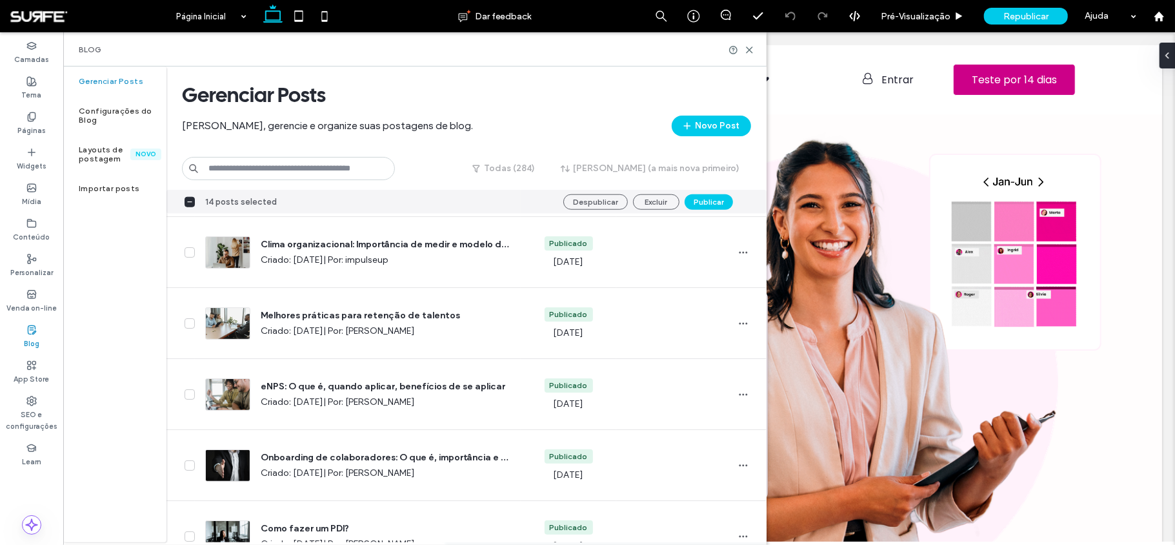
click at [194, 204] on span at bounding box center [190, 202] width 10 height 10
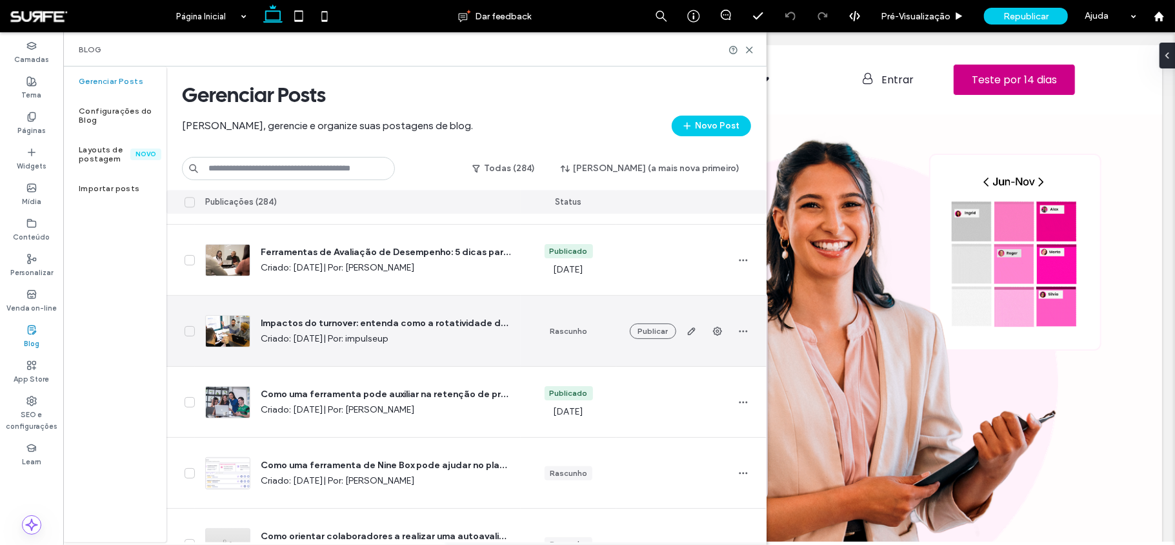
scroll to position [5809, 0]
click at [641, 333] on button "Publicar" at bounding box center [653, 332] width 46 height 15
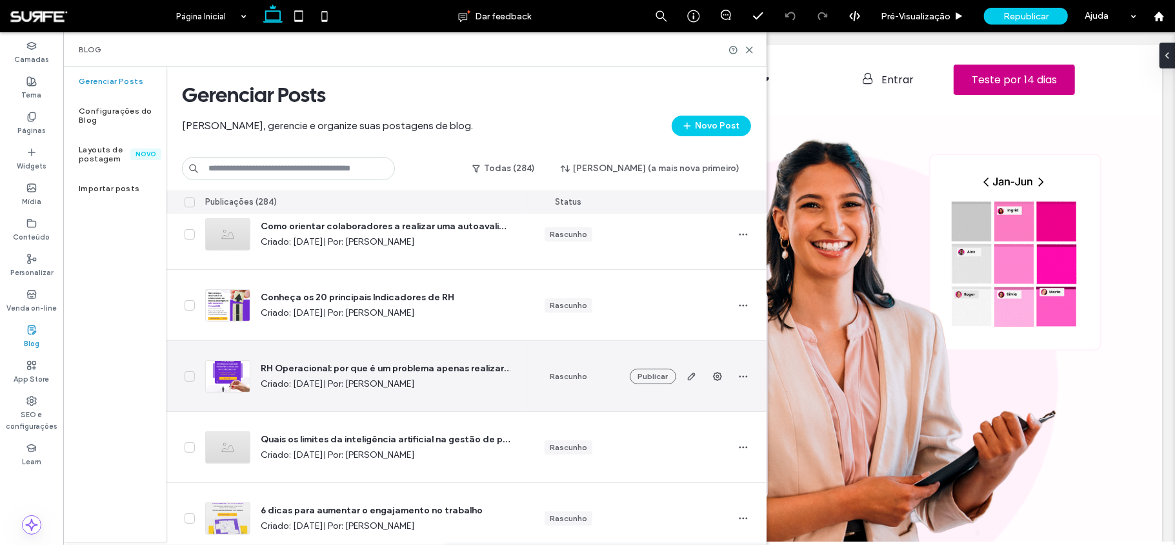
scroll to position [6121, 0]
